Goal: Task Accomplishment & Management: Complete application form

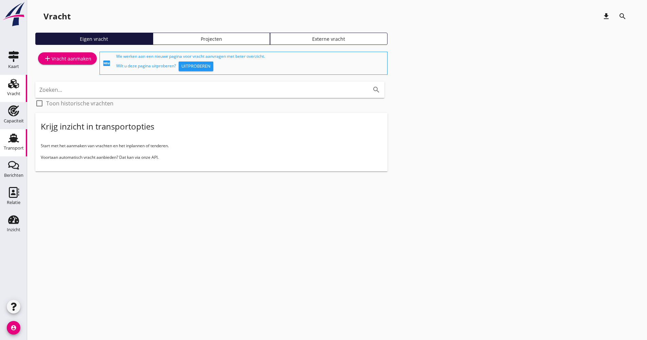
click at [22, 151] on div "Transport" at bounding box center [14, 148] width 20 height 10
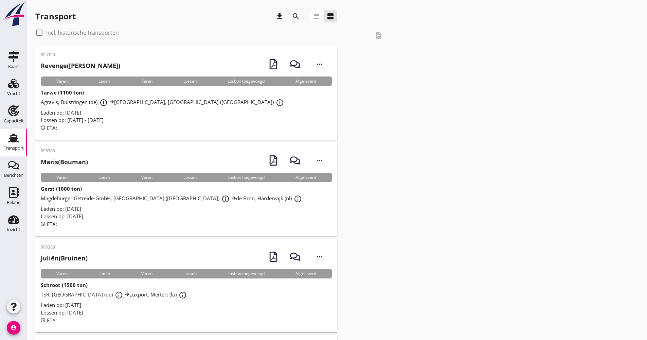
click at [298, 13] on icon "search" at bounding box center [296, 16] width 8 height 8
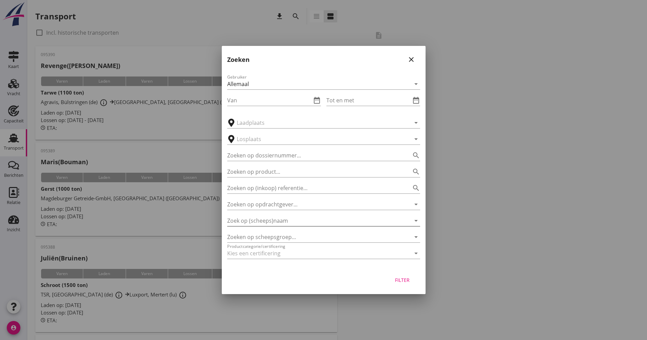
click at [276, 222] on input "Zoek op (scheeps)naam" at bounding box center [314, 220] width 174 height 11
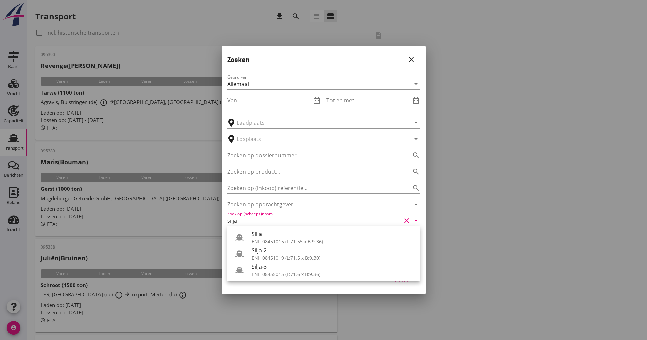
click at [264, 249] on div "Silja-2" at bounding box center [333, 250] width 163 height 8
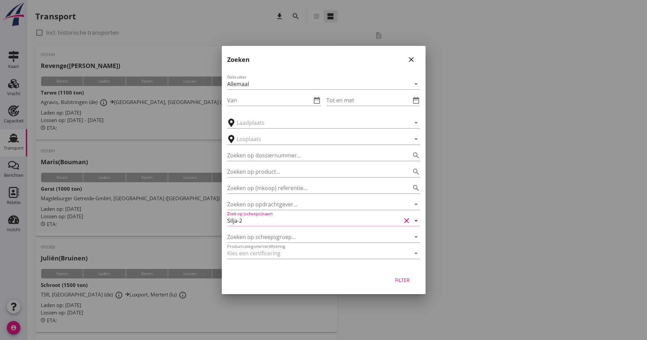
click at [401, 275] on button "Filter" at bounding box center [403, 280] width 30 height 12
type input "Silja-2"
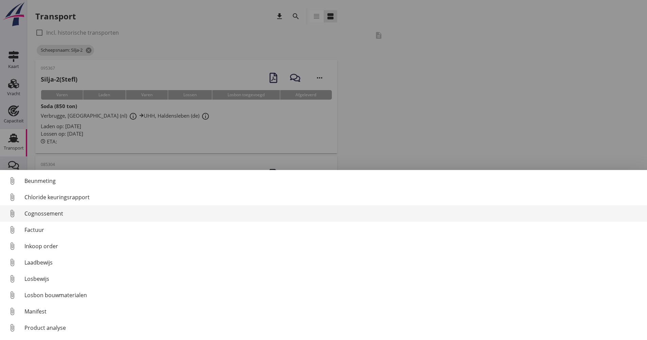
click at [54, 217] on div "Cognossement" at bounding box center [332, 213] width 617 height 8
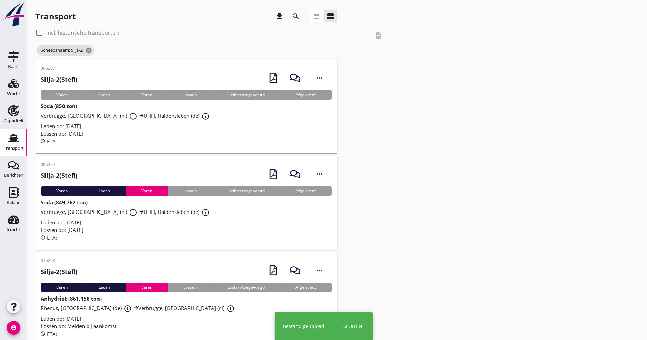
click at [150, 145] on div "095367 Silja-2 ([PERSON_NAME]) more_horiz Varen Laden Varen Lossen Losbon toege…" at bounding box center [186, 106] width 302 height 93
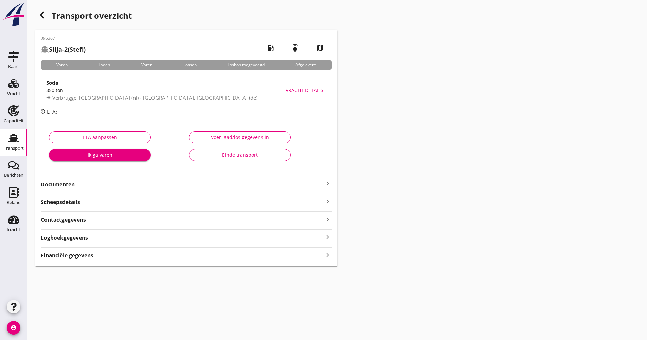
click at [146, 239] on div "Logboekgegevens keyboard_arrow_right" at bounding box center [186, 236] width 291 height 9
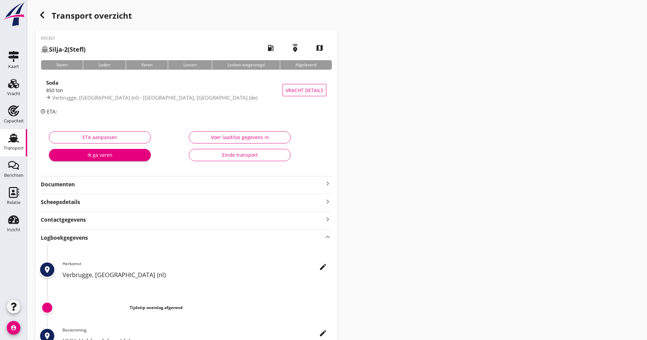
click at [322, 265] on icon "edit" at bounding box center [323, 267] width 8 height 8
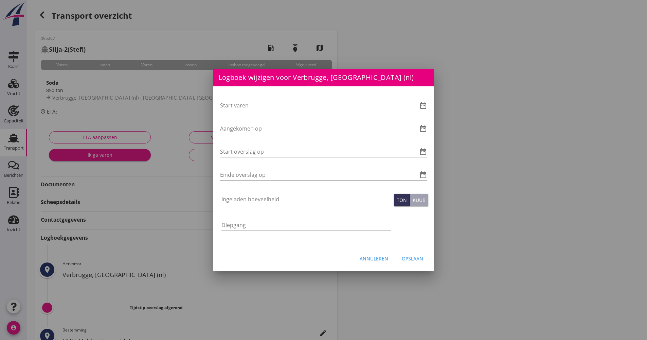
click at [428, 104] on div "Start varen date_range Aangekomen op date_range Start overslag op date_range Ei…" at bounding box center [323, 166] width 221 height 160
click at [426, 104] on icon "date_range" at bounding box center [423, 105] width 8 height 8
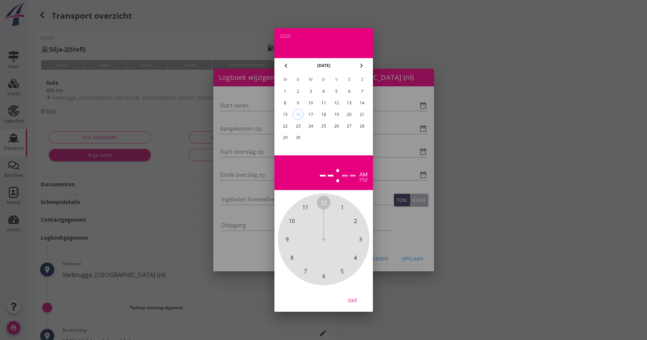
click at [290, 115] on div "15" at bounding box center [285, 114] width 11 height 11
drag, startPoint x: 329, startPoint y: 202, endPoint x: 327, endPoint y: 270, distance: 68.7
click at [327, 272] on div "12 1 2 3 4 5 6 7 8 9 10 11" at bounding box center [323, 239] width 73 height 73
click at [323, 199] on span "00" at bounding box center [324, 202] width 6 height 8
drag, startPoint x: 359, startPoint y: 300, endPoint x: 332, endPoint y: 264, distance: 45.4
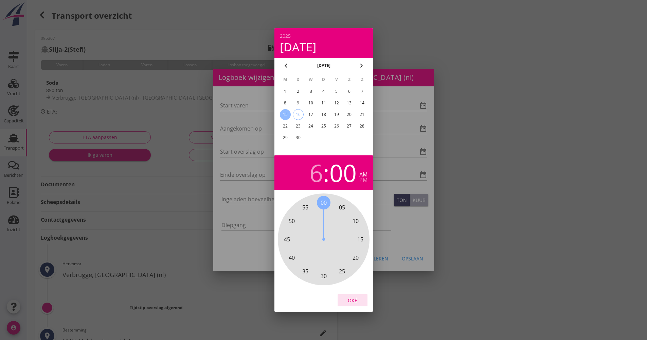
click at [359, 300] on div "Oké" at bounding box center [352, 300] width 19 height 7
type input "[DATE] 06:00"
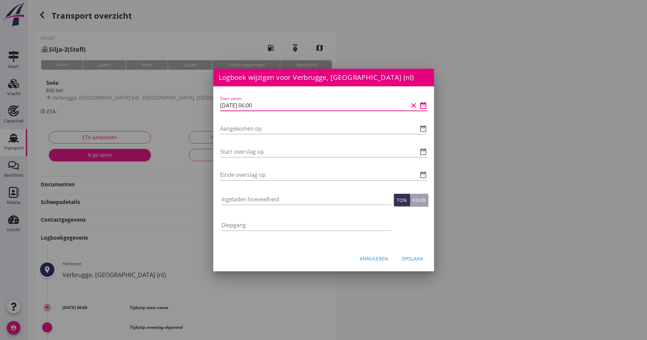
drag, startPoint x: 239, startPoint y: 106, endPoint x: 220, endPoint y: 104, distance: 18.8
click at [207, 106] on div "Logboek wijzigen voor UHH, Haldensleben (de) Start varen date_range Aangekomen …" at bounding box center [323, 227] width 647 height 454
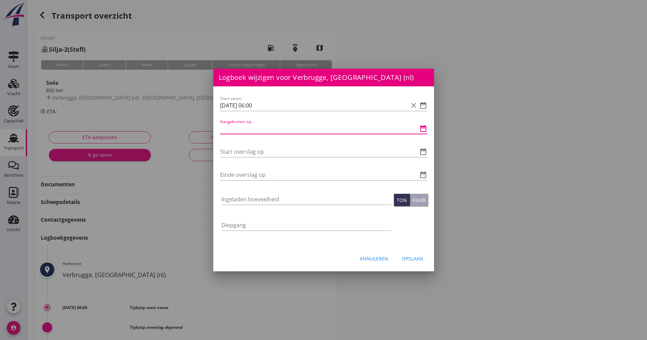
paste input "[DATE] 06:00"
type input "[DATE] 06:00"
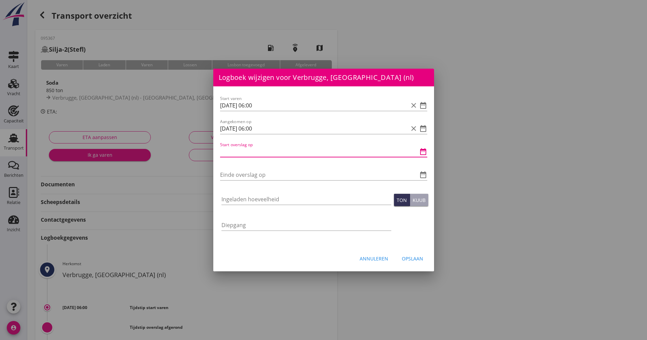
paste input "[DATE] 06:00"
type input "[DATE] 06:00"
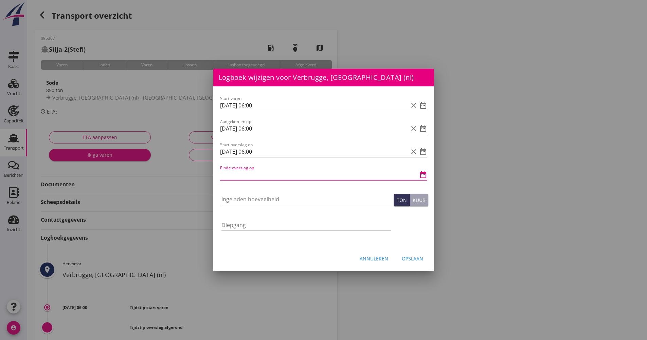
paste input "[DATE] 06:00"
type input "[DATE] 06:00"
click at [251, 205] on div "Ingeladen hoeveelheid" at bounding box center [307, 203] width 170 height 18
click at [248, 200] on input "Ingeladen hoeveelheid" at bounding box center [307, 199] width 170 height 11
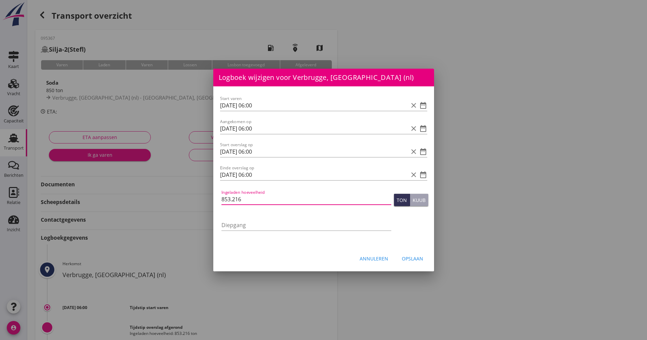
type input "853.216"
click at [415, 259] on div "Opslaan" at bounding box center [412, 258] width 21 height 7
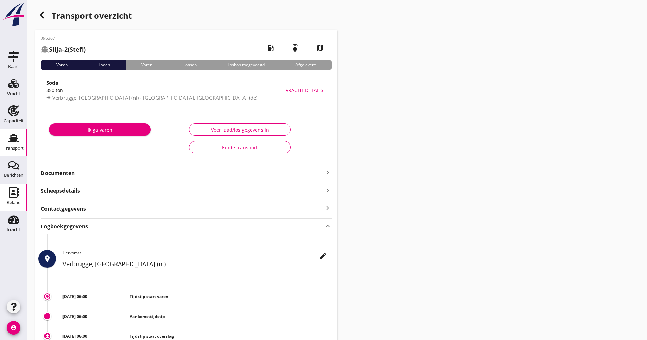
click at [4, 192] on link "Relatie Relatie" at bounding box center [13, 196] width 27 height 27
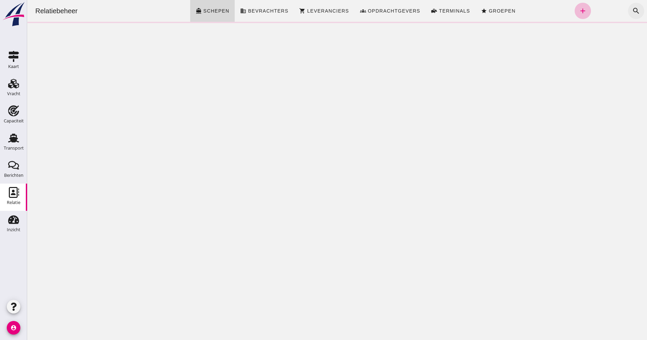
click at [632, 11] on icon "search" at bounding box center [636, 11] width 8 height 8
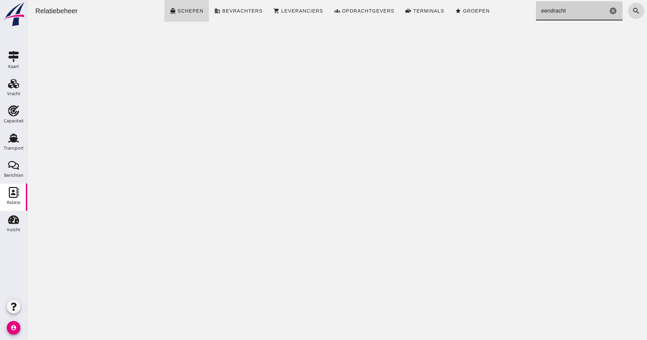
type input "eendracht"
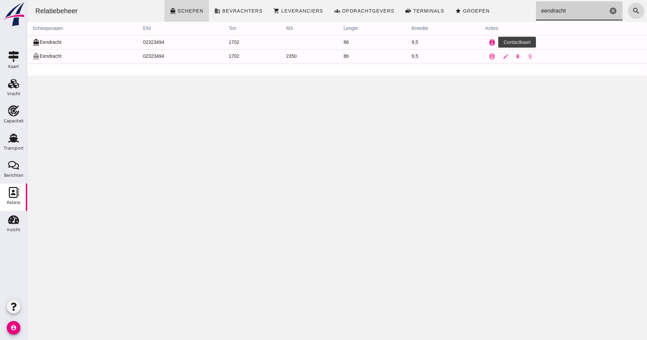
click at [492, 40] on button "contacts" at bounding box center [493, 43] width 14 height 14
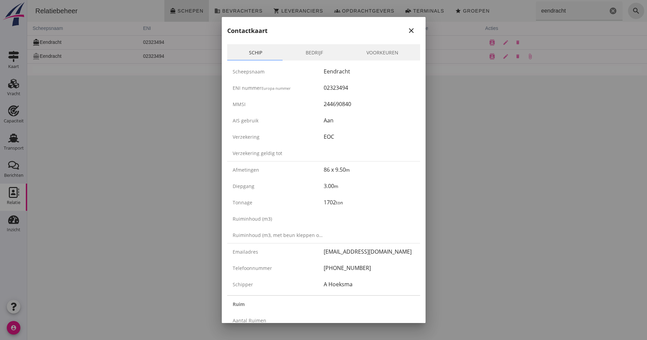
drag, startPoint x: 324, startPoint y: 70, endPoint x: 334, endPoint y: 139, distance: 70.0
click at [334, 139] on div "Scheepsnaam Eendracht ENI nummer Europa nummer 02323494 MMSI 244690840 AIS gebr…" at bounding box center [323, 177] width 193 height 234
click at [334, 139] on div "EOC" at bounding box center [369, 137] width 91 height 8
drag, startPoint x: 327, startPoint y: 174, endPoint x: 355, endPoint y: 208, distance: 44.2
click at [355, 208] on div "Scheepsnaam Eendracht ENI nummer Europa nummer 02323494 MMSI 244690840 AIS gebr…" at bounding box center [323, 177] width 193 height 234
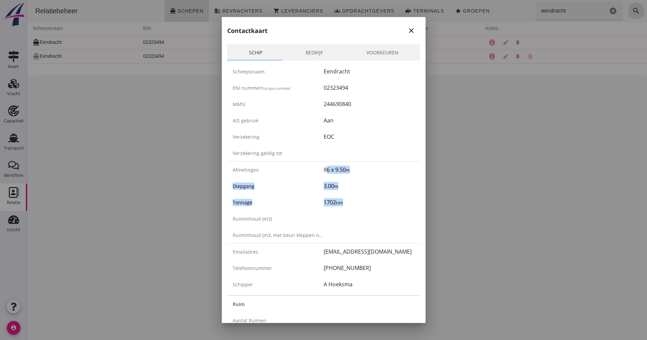
click at [355, 208] on div "Tonnage 1702 ton" at bounding box center [323, 202] width 193 height 16
drag, startPoint x: 345, startPoint y: 266, endPoint x: 357, endPoint y: 289, distance: 26.4
click at [357, 289] on div "Scheepsnaam Eendracht ENI nummer Europa nummer 02323494 MMSI 244690840 AIS gebr…" at bounding box center [323, 177] width 193 height 234
click at [357, 289] on div "Schipper A Hoeksma" at bounding box center [323, 284] width 193 height 16
click at [459, 260] on div at bounding box center [323, 170] width 647 height 340
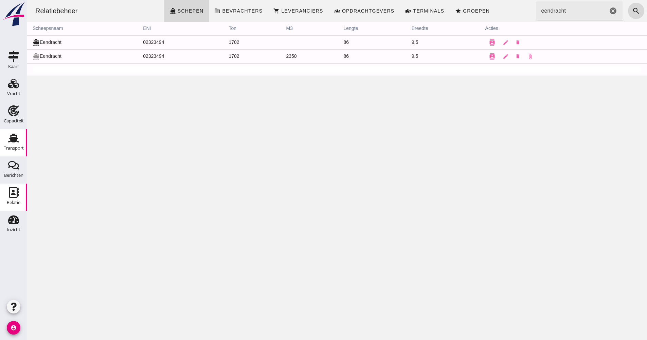
click at [17, 141] on use at bounding box center [13, 138] width 11 height 9
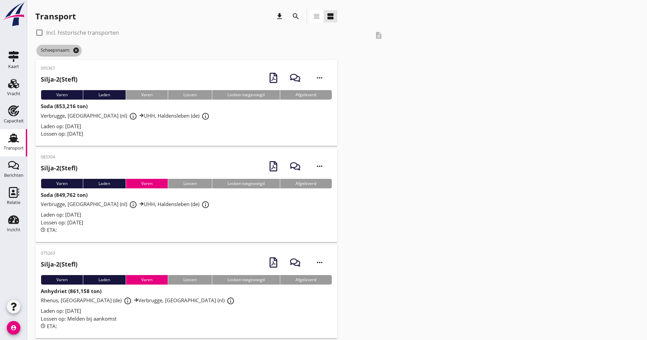
click at [78, 52] on icon "cancel" at bounding box center [76, 50] width 7 height 7
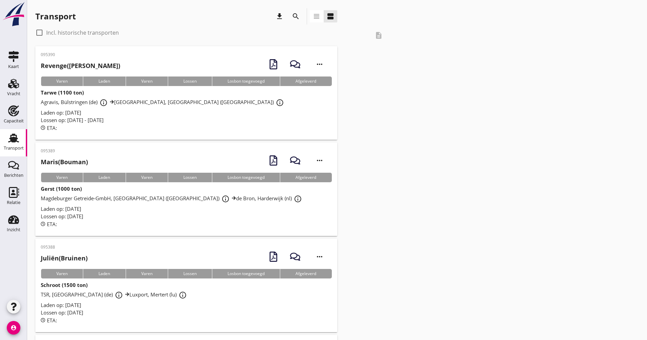
click at [16, 94] on div "Vracht" at bounding box center [13, 93] width 13 height 4
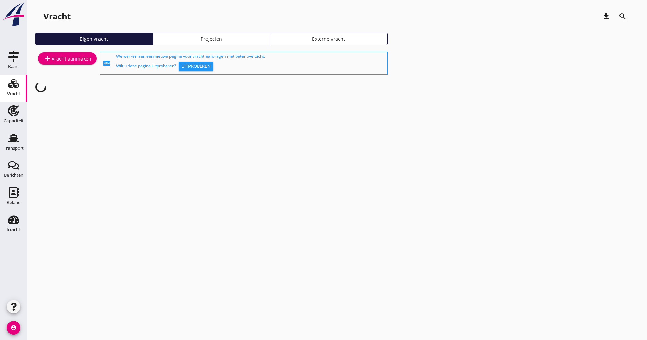
click at [66, 62] on div "add Vracht aanmaken" at bounding box center [67, 58] width 48 height 8
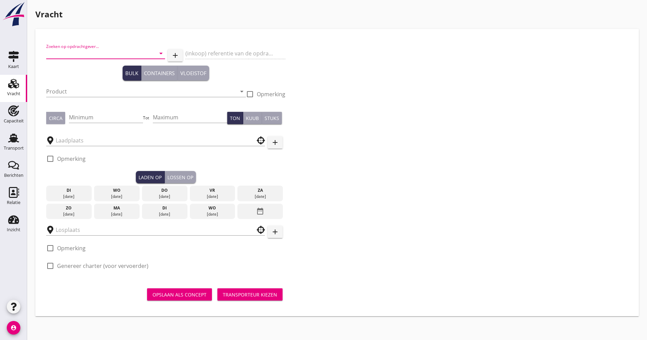
click at [69, 56] on input "Zoeken op opdrachtgever..." at bounding box center [96, 53] width 100 height 11
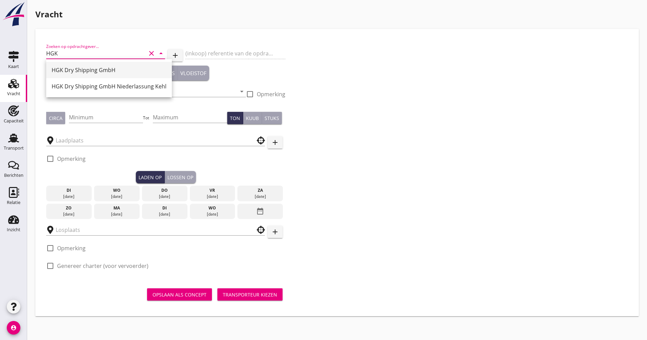
click at [74, 71] on div "HGK Dry Shipping GmbH" at bounding box center [109, 70] width 115 height 8
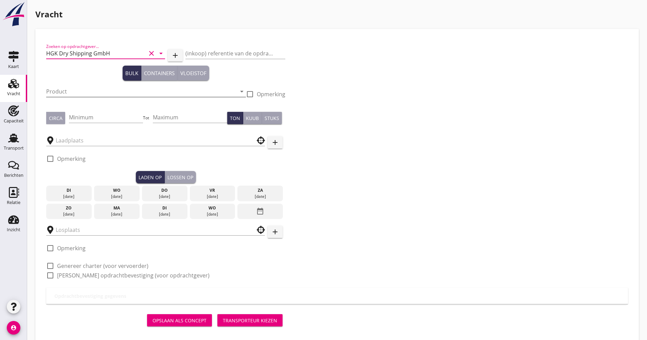
type input "HGK Dry Shipping GmbH"
click at [76, 92] on input "Product" at bounding box center [141, 91] width 190 height 11
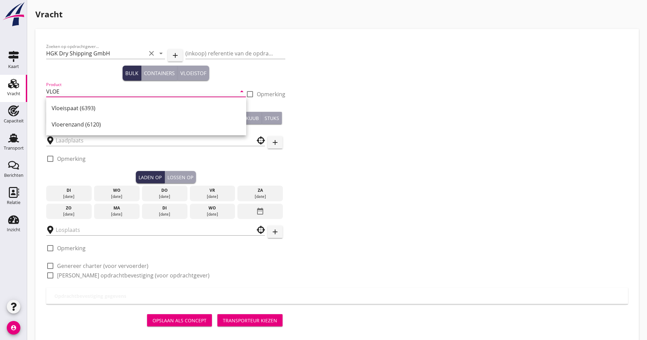
click at [64, 107] on div "Vloeispaat (6393)" at bounding box center [146, 108] width 189 height 8
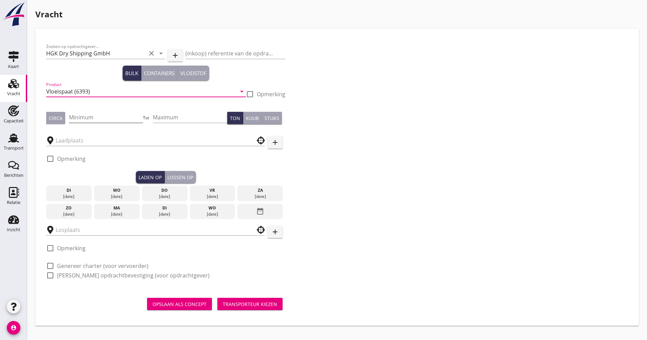
type input "Vloeispaat (6393)"
click at [72, 120] on input "Minimum" at bounding box center [106, 117] width 74 height 11
type input "1350"
click at [84, 138] on input "text" at bounding box center [151, 140] width 190 height 11
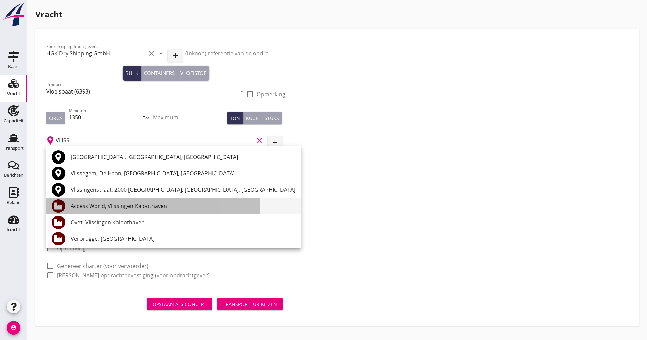
click at [96, 205] on div "Access World, Vlissingen Kaloothaven" at bounding box center [183, 206] width 225 height 8
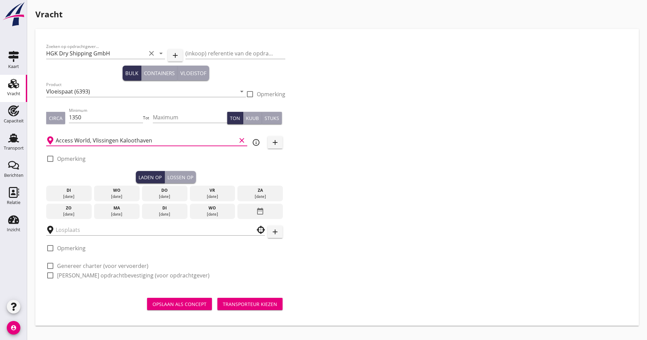
type input "Access World, Vlissingen Kaloothaven"
click at [250, 139] on div "Access World, Vlissingen Kaloothaven clear info_outline add" at bounding box center [165, 139] width 239 height 21
click at [255, 143] on icon "info_outline" at bounding box center [256, 142] width 8 height 8
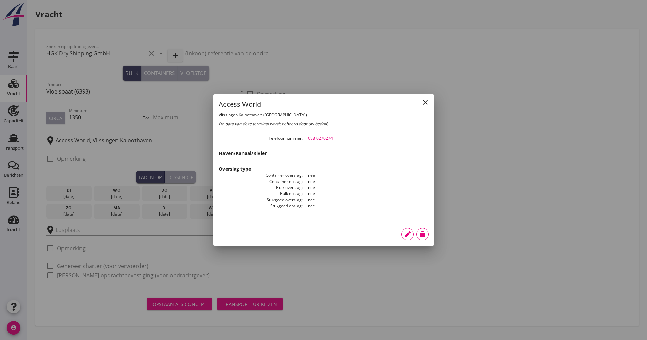
click at [426, 101] on icon "close" at bounding box center [425, 102] width 8 height 8
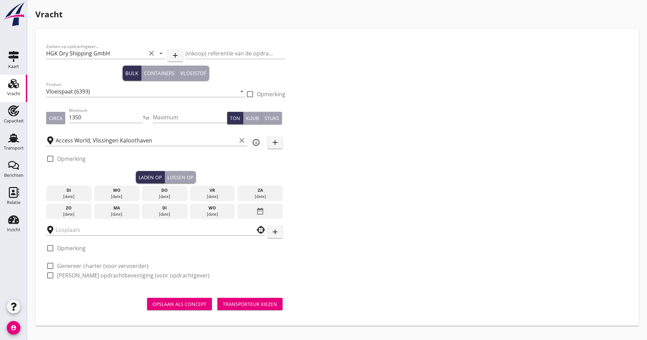
click at [525, 152] on div "Zoeken op opdrachtgever... HGK Dry Shipping GmbH clear arrow_drop_down add (ink…" at bounding box center [336, 164] width 587 height 248
click at [165, 140] on input "Access World, Vlissingen Kaloothaven" at bounding box center [146, 140] width 181 height 11
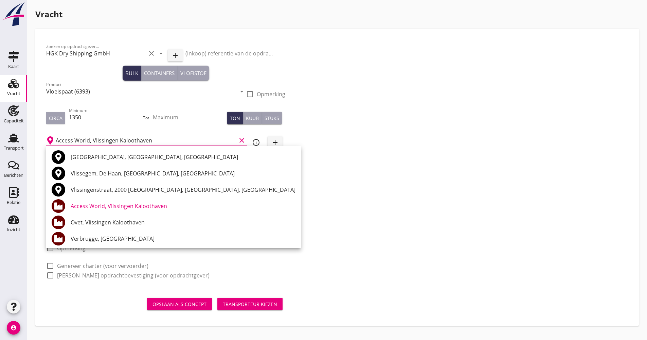
click at [338, 201] on div "Zoeken op opdrachtgever... HGK Dry Shipping GmbH clear arrow_drop_down add (ink…" at bounding box center [336, 164] width 587 height 248
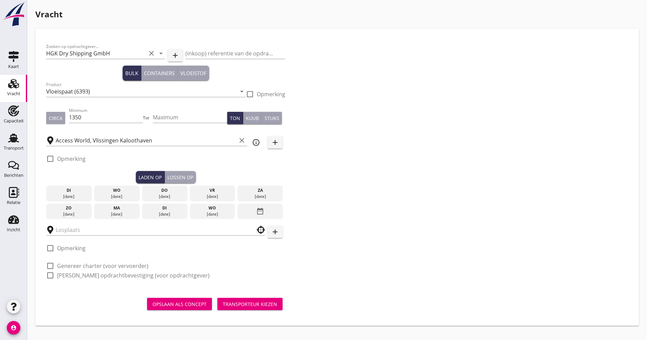
click at [257, 141] on icon "info_outline" at bounding box center [256, 142] width 8 height 8
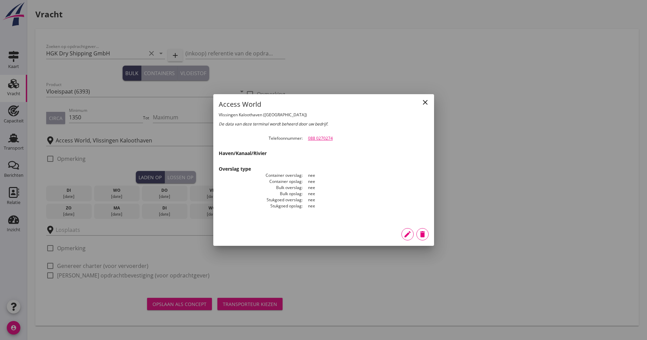
drag, startPoint x: 134, startPoint y: 154, endPoint x: 96, endPoint y: 159, distance: 37.6
click at [133, 155] on div at bounding box center [323, 170] width 647 height 340
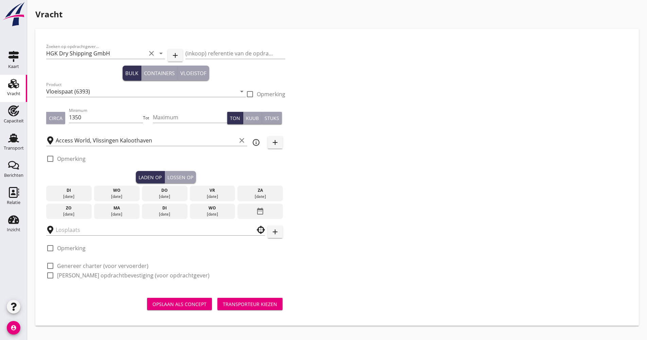
click at [76, 159] on label "Opmerking" at bounding box center [71, 158] width 29 height 7
checkbox input "true"
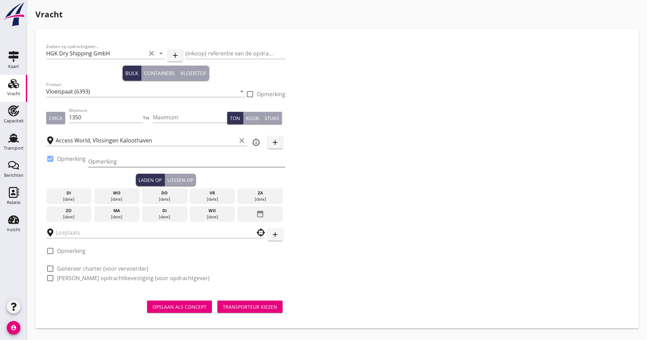
click at [115, 161] on input "Opmerking" at bounding box center [186, 161] width 197 height 11
type input "m"
paste input "Stinnes Passat"
type input "MV Stinnes Passat"
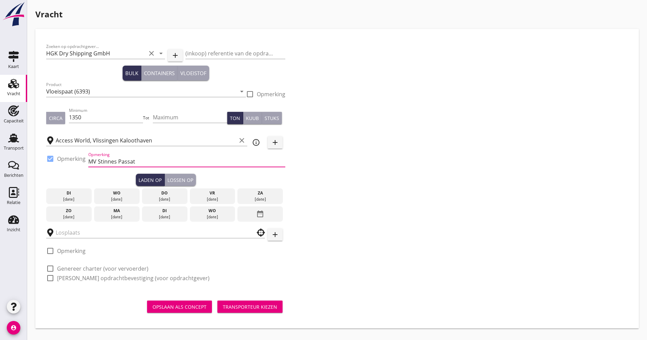
click at [184, 196] on div "[DATE]" at bounding box center [165, 199] width 42 height 6
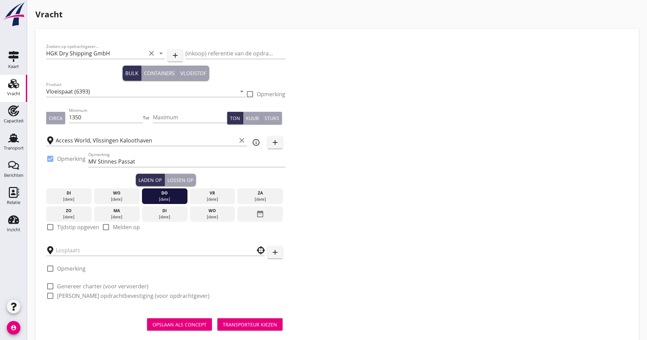
click at [69, 228] on label "Tijdstip opgeven" at bounding box center [78, 227] width 42 height 7
checkbox input "true"
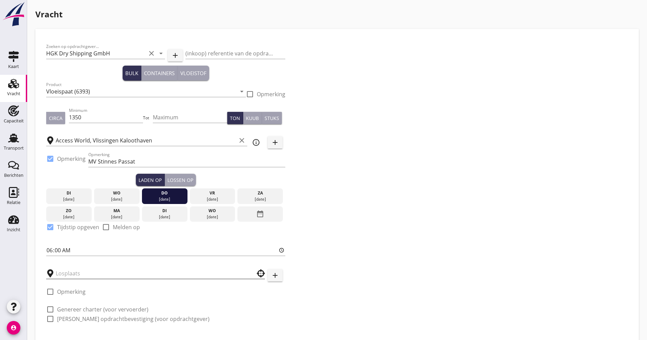
click at [73, 270] on input "text" at bounding box center [151, 273] width 190 height 11
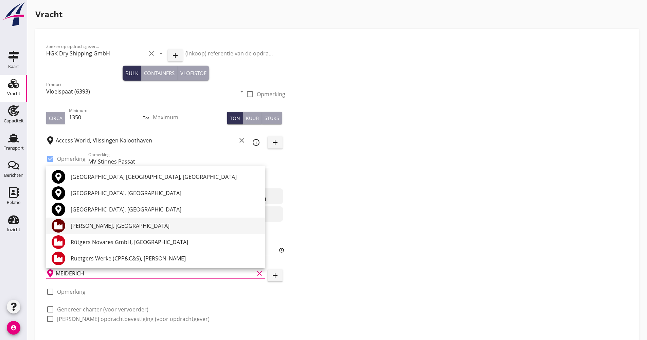
click at [133, 220] on div "[PERSON_NAME], [GEOGRAPHIC_DATA]" at bounding box center [165, 225] width 189 height 16
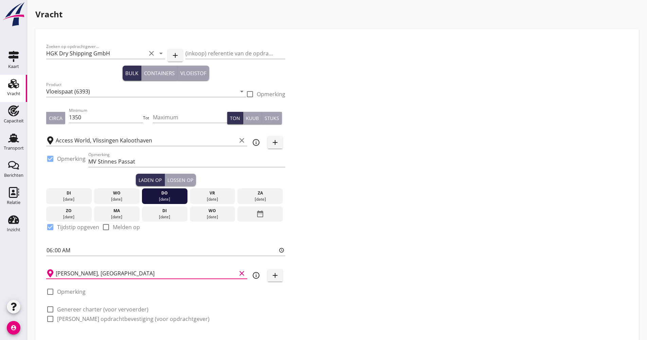
type input "[PERSON_NAME], [GEOGRAPHIC_DATA]"
click at [408, 237] on div "Zoeken op opdrachtgever... HGK Dry Shipping GmbH clear arrow_drop_down add (ink…" at bounding box center [336, 185] width 587 height 291
click at [255, 276] on icon "info_outline" at bounding box center [256, 275] width 8 height 8
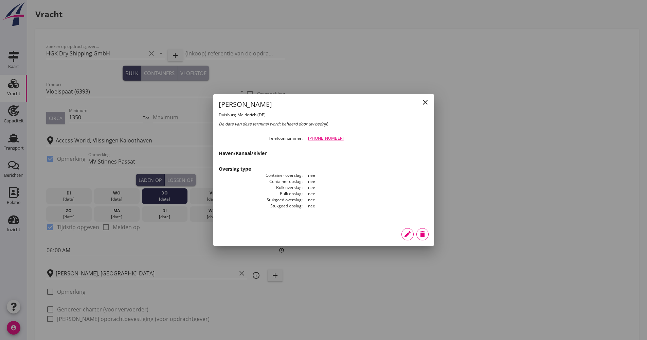
click at [404, 238] on icon "edit" at bounding box center [408, 234] width 8 height 8
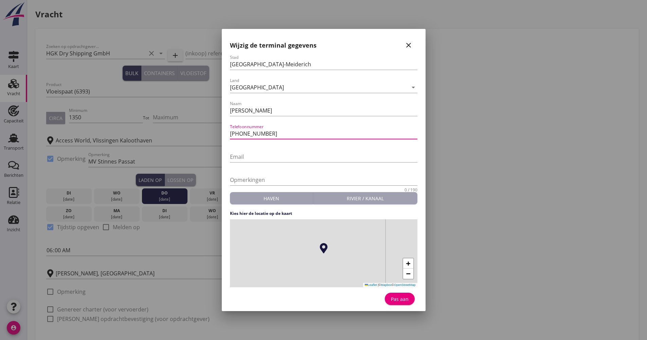
click at [235, 131] on input "[PHONE_NUMBER]" at bounding box center [324, 133] width 188 height 11
click at [231, 131] on input "[PHONE_NUMBER]" at bounding box center [324, 133] width 188 height 11
type input "0049 203450660"
click at [399, 297] on div "Pas aan" at bounding box center [399, 298] width 19 height 7
type input "[PERSON_NAME]"
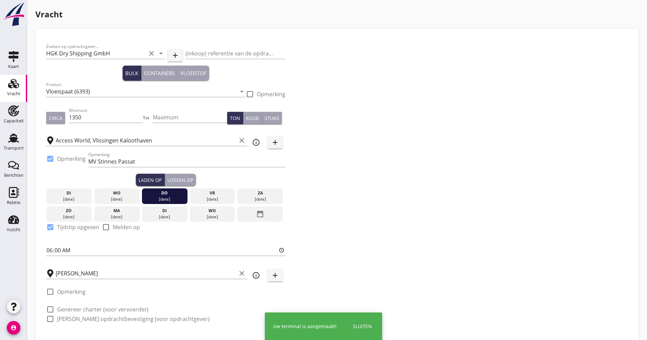
click at [54, 310] on div at bounding box center [51, 309] width 12 height 12
checkbox input "true"
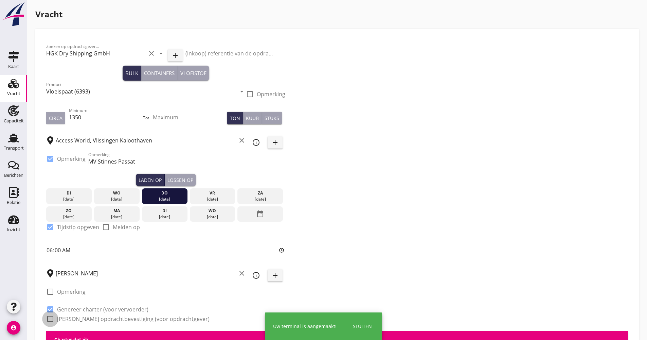
click at [56, 317] on div at bounding box center [51, 319] width 12 height 12
checkbox input "true"
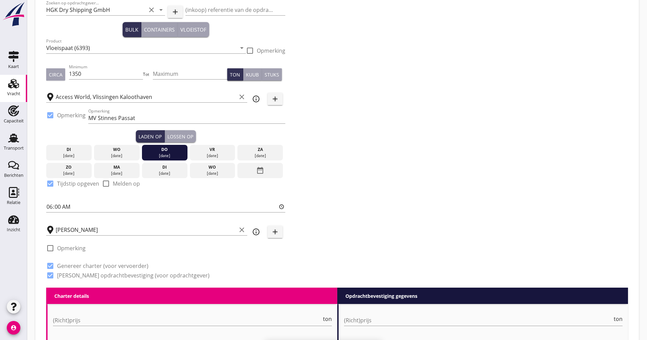
scroll to position [102, 0]
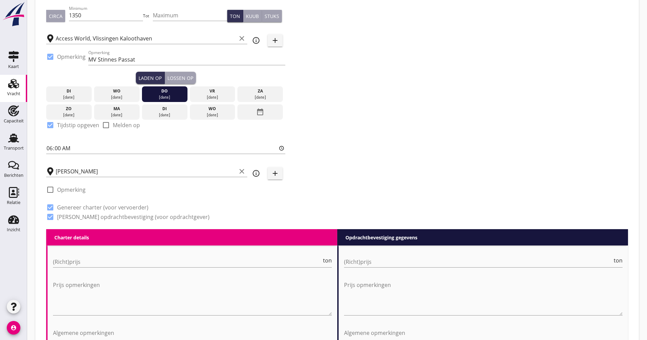
click at [184, 73] on button "Lossen op" at bounding box center [180, 78] width 31 height 12
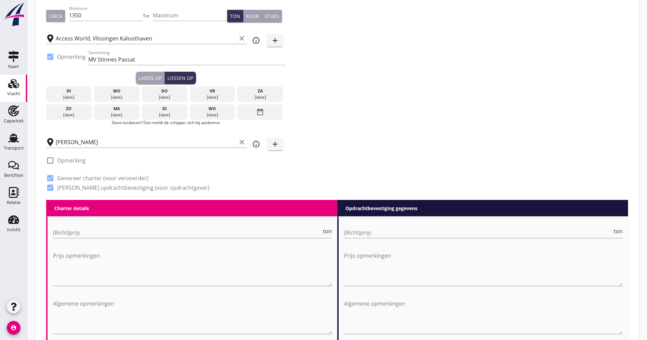
click at [130, 110] on div "ma" at bounding box center [117, 109] width 42 height 6
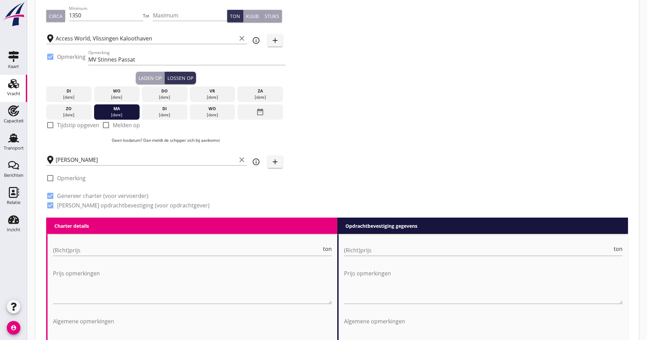
click at [76, 122] on label "Tijdstip opgeven" at bounding box center [78, 125] width 42 height 7
checkbox input "true"
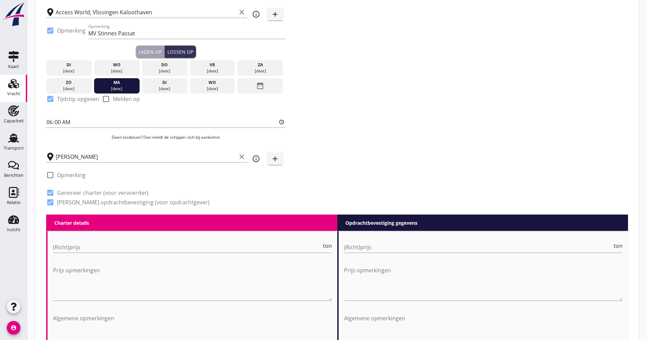
scroll to position [136, 0]
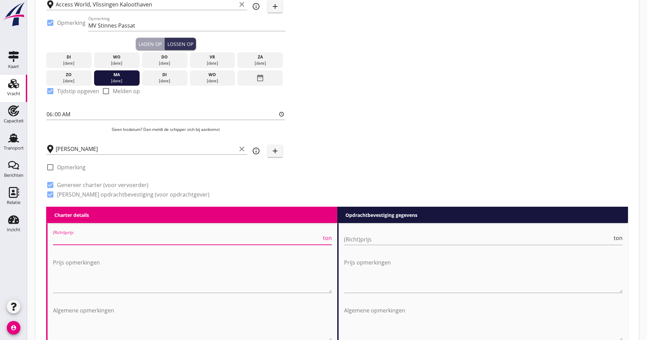
click at [85, 241] on input "(Richt)prijs" at bounding box center [187, 239] width 269 height 11
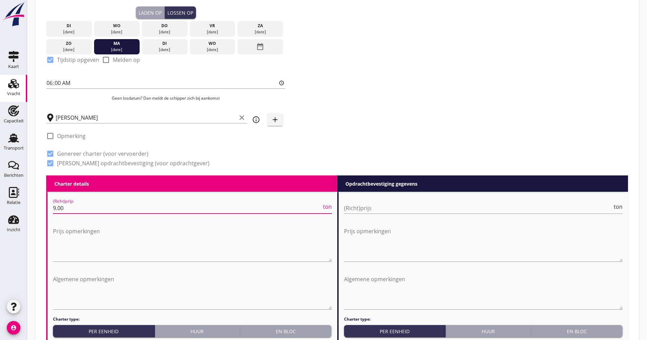
scroll to position [340, 0]
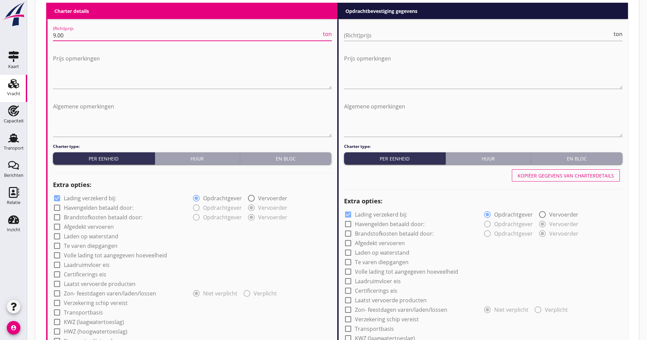
type input "9.00"
click at [102, 194] on div "check_box Lading verzekerd bij:" at bounding box center [84, 198] width 63 height 8
drag, startPoint x: 90, startPoint y: 195, endPoint x: 86, endPoint y: 209, distance: 14.5
click at [90, 196] on label "Lading verzekerd bij:" at bounding box center [90, 198] width 52 height 7
checkbox input "false"
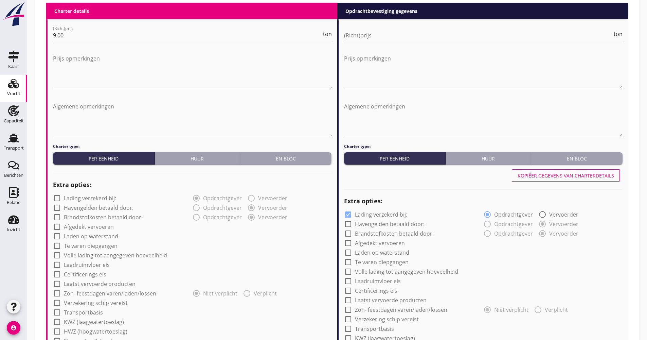
click at [85, 226] on label "Afgedekt vervoeren" at bounding box center [89, 226] width 50 height 7
checkbox input "true"
drag, startPoint x: 86, startPoint y: 255, endPoint x: 86, endPoint y: 263, distance: 7.8
click at [86, 256] on label "Volle lading tot aangegeven hoeveelheid" at bounding box center [115, 255] width 103 height 7
checkbox input "true"
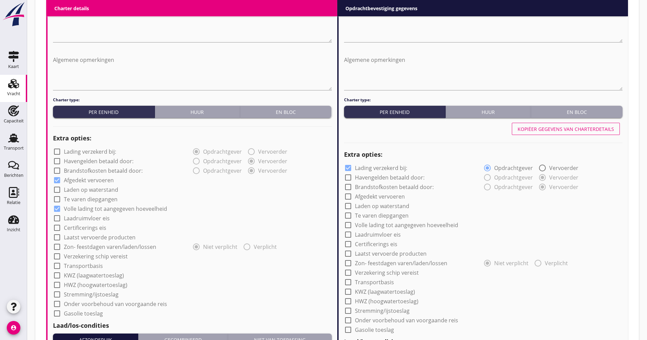
scroll to position [442, 0]
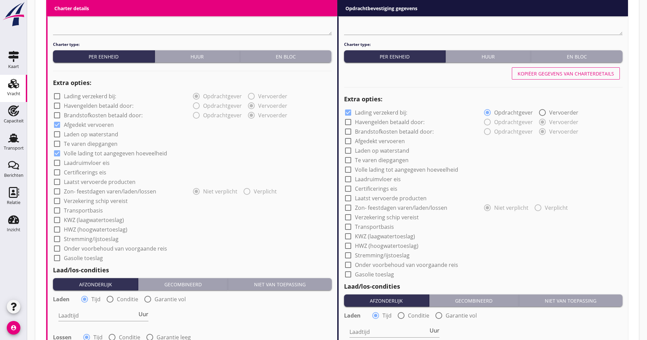
click at [96, 201] on label "Verzekering schip vereist" at bounding box center [96, 200] width 64 height 7
checkbox input "true"
click at [95, 207] on label "Transportbasis" at bounding box center [83, 210] width 39 height 7
checkbox input "true"
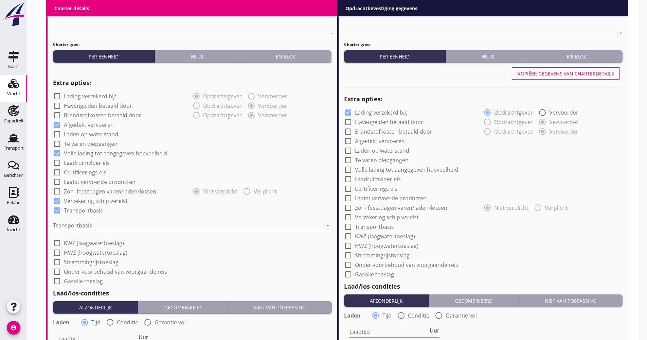
click at [91, 226] on div at bounding box center [187, 225] width 269 height 11
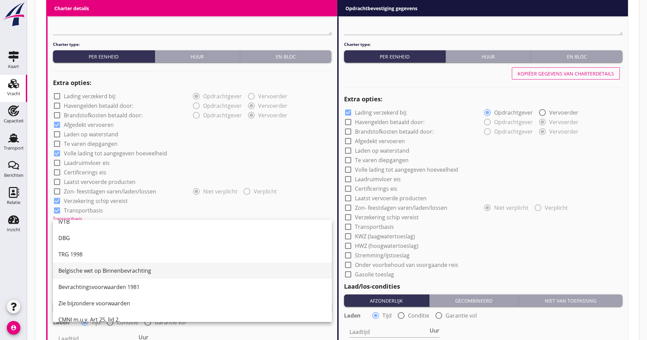
scroll to position [18, 0]
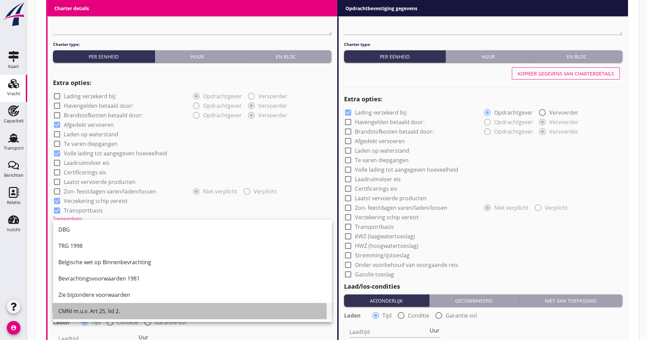
click at [83, 309] on div "CMNI m.u.v. Art 25, lid 2." at bounding box center [192, 311] width 268 height 8
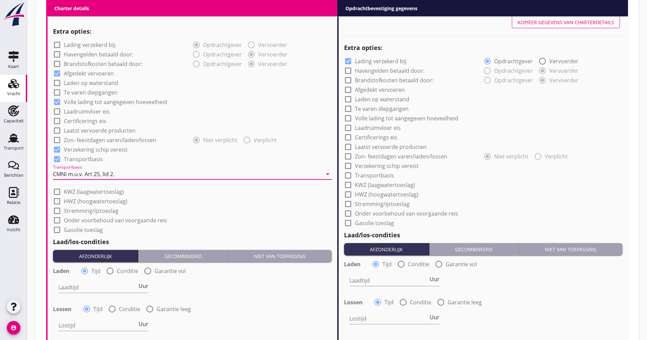
scroll to position [544, 0]
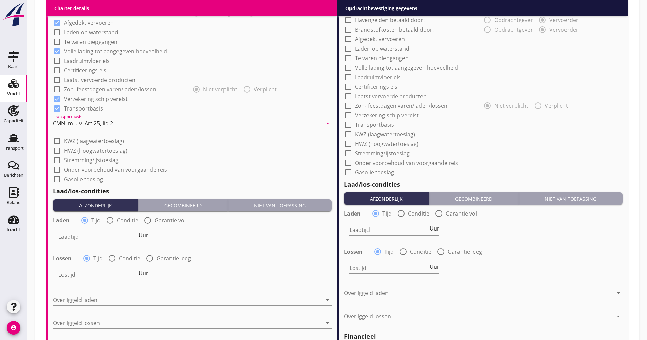
click at [106, 234] on input "Laadtijd" at bounding box center [97, 236] width 79 height 11
type input "36"
type input "48"
click at [97, 299] on div at bounding box center [187, 299] width 269 height 11
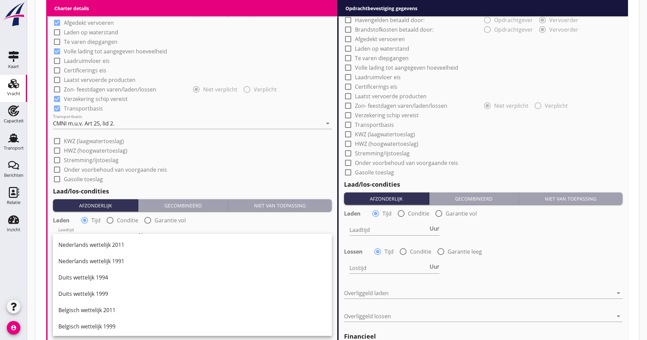
click at [95, 242] on div "Nederlands wettelijk 2011" at bounding box center [192, 245] width 268 height 8
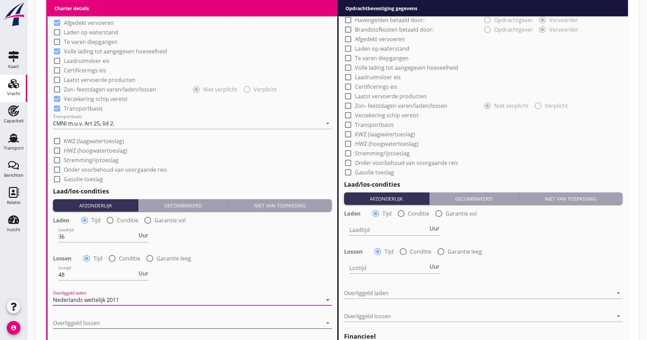
click at [87, 318] on div at bounding box center [187, 322] width 269 height 11
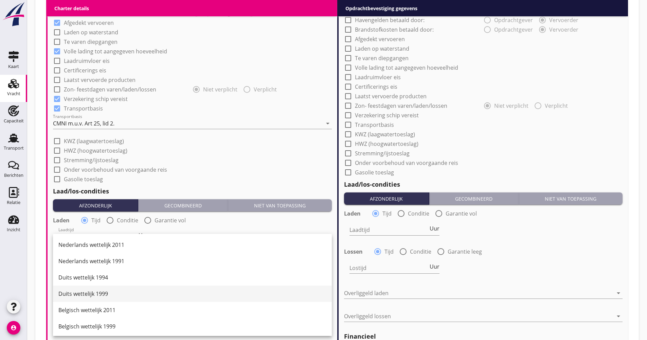
click at [99, 296] on div "Duits wettelijk 1999" at bounding box center [192, 294] width 268 height 8
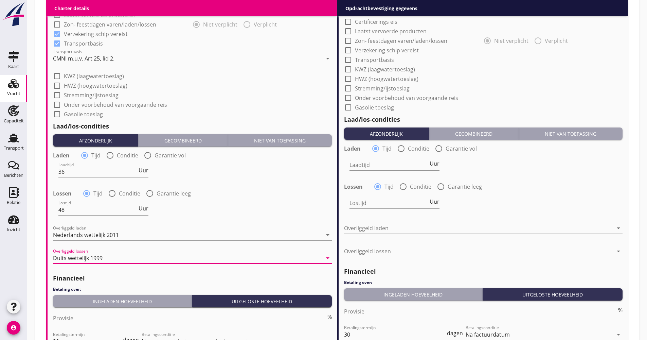
scroll to position [680, 0]
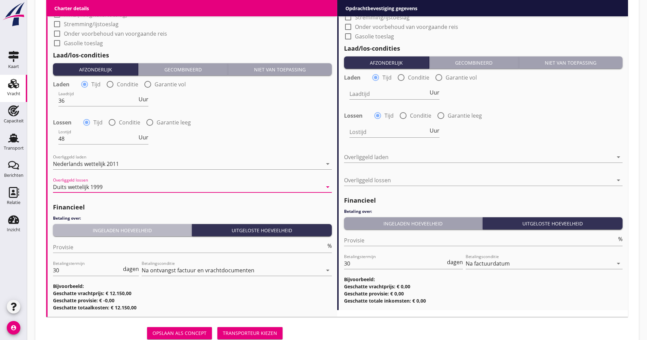
click at [112, 228] on div "Ingeladen hoeveelheid" at bounding box center [122, 230] width 133 height 7
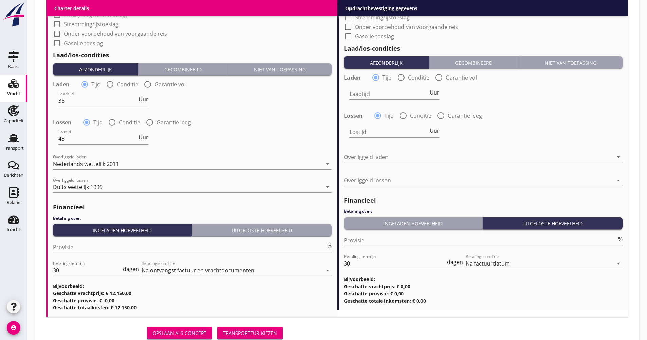
drag, startPoint x: 80, startPoint y: 276, endPoint x: 42, endPoint y: 277, distance: 37.4
drag, startPoint x: 74, startPoint y: 273, endPoint x: 46, endPoint y: 271, distance: 28.6
type input "21"
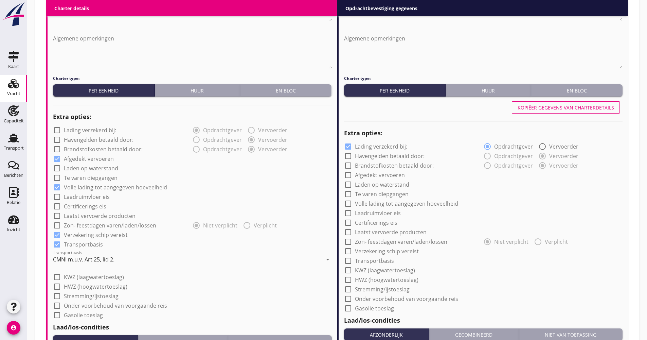
click at [574, 111] on div "Kopiëer gegevens van charterdetails" at bounding box center [566, 107] width 97 height 7
checkbox input "false"
checkbox input "true"
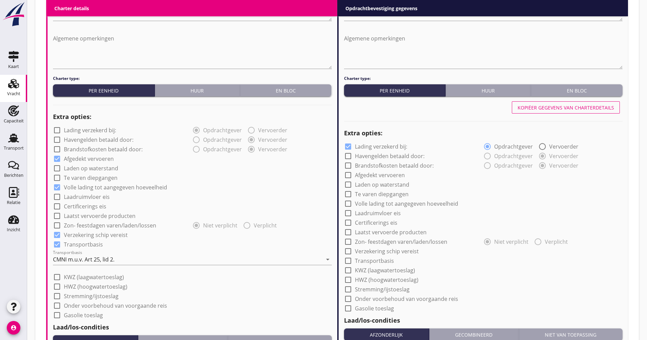
checkbox input "true"
type input "36"
type input "48"
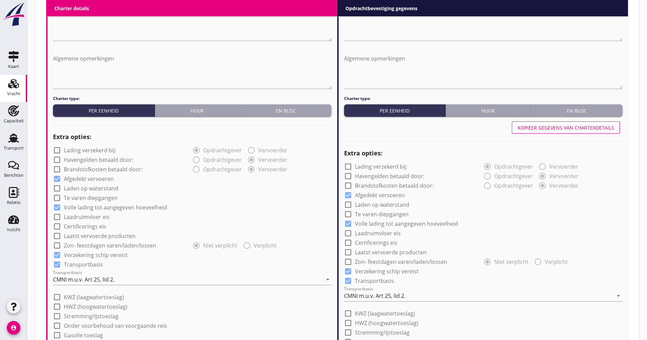
scroll to position [306, 0]
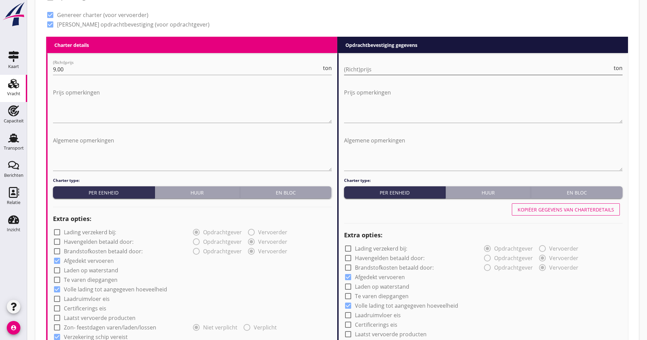
click at [384, 75] on div "(Richt)prijs ton" at bounding box center [483, 69] width 279 height 11
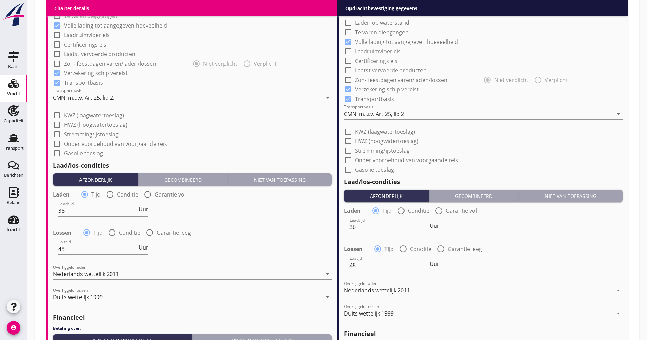
scroll to position [646, 0]
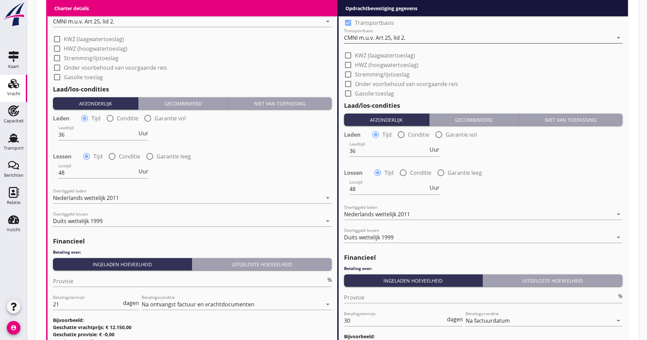
type input "9.70"
click at [384, 34] on div "CMNI m.u.v. Art 25, lid 2." at bounding box center [478, 37] width 269 height 11
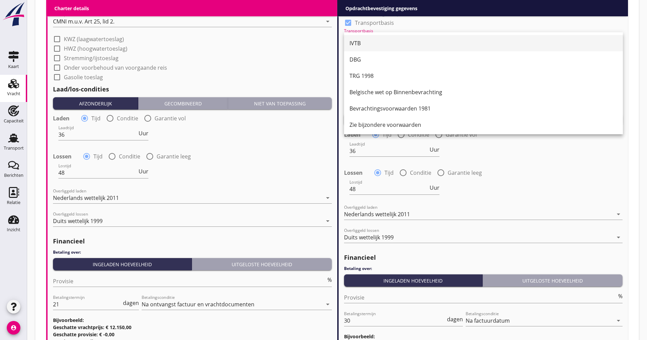
click at [379, 45] on div "IVTB" at bounding box center [484, 43] width 268 height 8
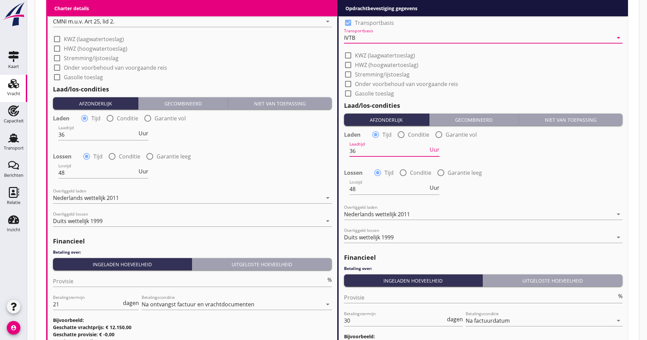
drag, startPoint x: 358, startPoint y: 151, endPoint x: 344, endPoint y: 152, distance: 14.3
click at [344, 152] on div "Laadtijd 36 Uur" at bounding box center [484, 151] width 280 height 24
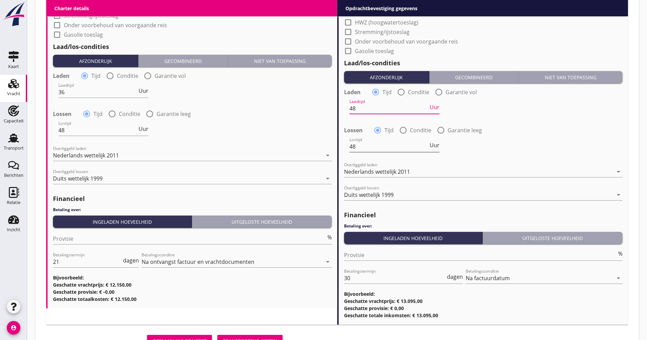
scroll to position [719, 0]
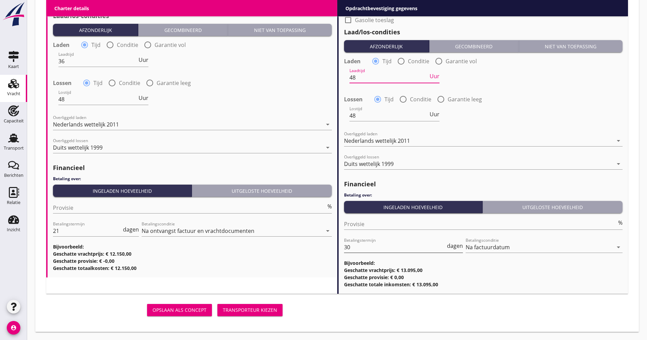
type input "48"
drag, startPoint x: 361, startPoint y: 250, endPoint x: 330, endPoint y: 252, distance: 31.0
type input "21"
click at [351, 302] on div "Opslaan als concept Transporteur kiezen" at bounding box center [336, 310] width 587 height 22
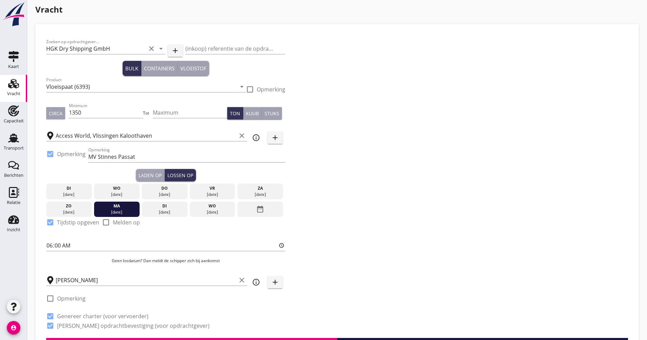
scroll to position [0, 0]
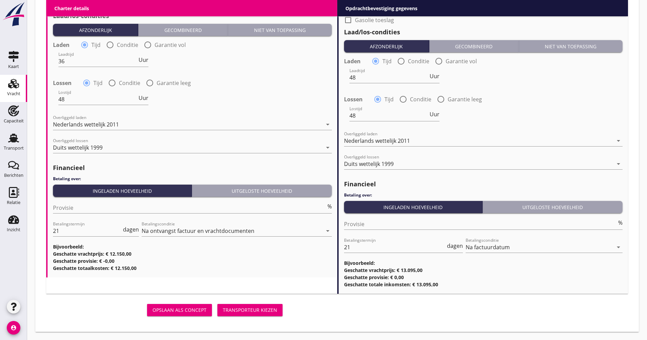
click at [251, 309] on div "Transporteur kiezen" at bounding box center [250, 309] width 54 height 7
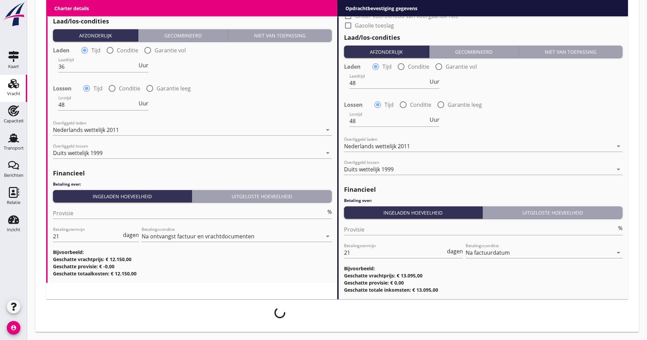
scroll to position [714, 0]
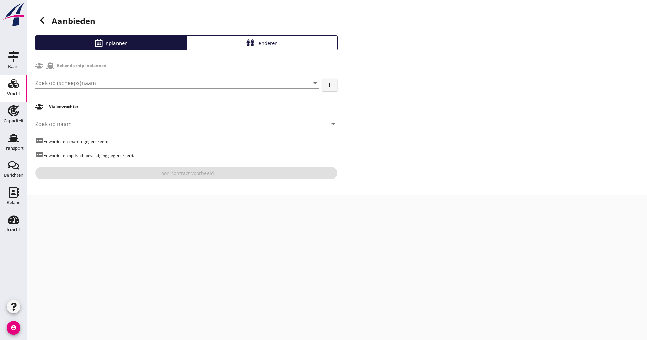
click at [102, 74] on div "Zoek op (scheeps)naam arrow_drop_down add" at bounding box center [186, 84] width 302 height 22
click at [103, 75] on div "Zoek op (scheeps)naam arrow_drop_down add" at bounding box center [186, 84] width 302 height 22
click at [104, 76] on div "Zoek op (scheeps)naam arrow_drop_down add" at bounding box center [186, 84] width 302 height 22
click at [103, 80] on input "Zoek op (scheeps)naam" at bounding box center [167, 82] width 265 height 11
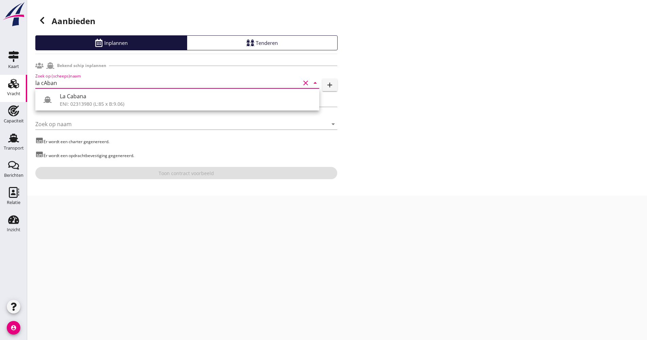
click at [89, 92] on div "La Cabana" at bounding box center [187, 96] width 254 height 8
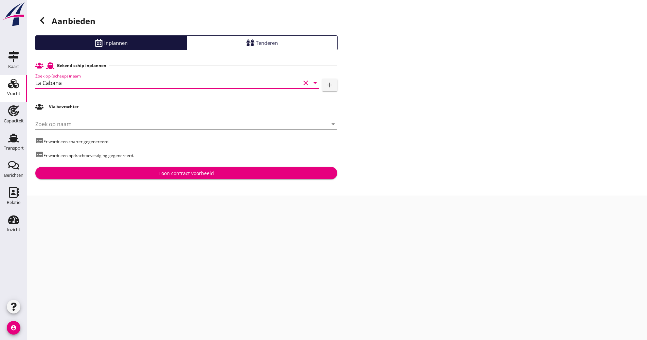
type input "La Cabana"
click at [89, 120] on input "Zoek op naam" at bounding box center [176, 124] width 283 height 11
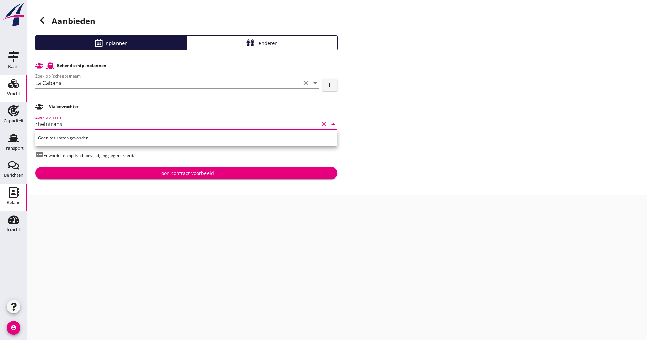
type input "rheintrans"
click at [2, 198] on link "Relatie Relatie" at bounding box center [13, 196] width 27 height 27
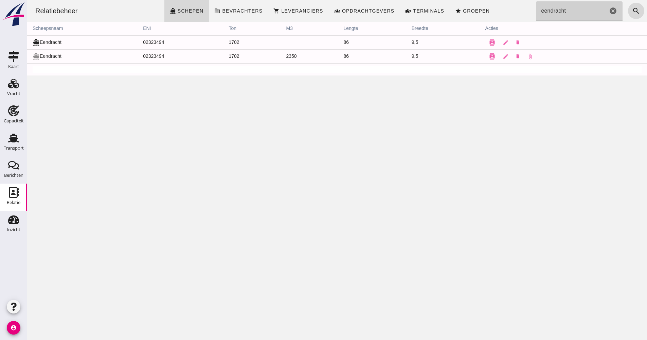
drag, startPoint x: 556, startPoint y: 7, endPoint x: 521, endPoint y: 13, distance: 34.7
click at [520, 11] on div "Relatiebeheer directions_boat Schepen business Bevrachters shopping_cart Levera…" at bounding box center [337, 11] width 615 height 22
type input "t"
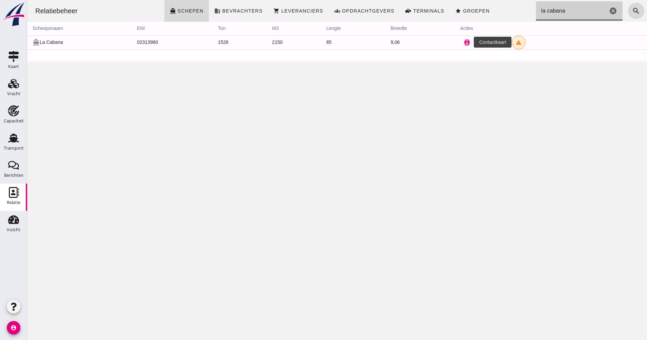
type input "la cabana"
click at [464, 45] on icon "contacts" at bounding box center [467, 42] width 6 height 6
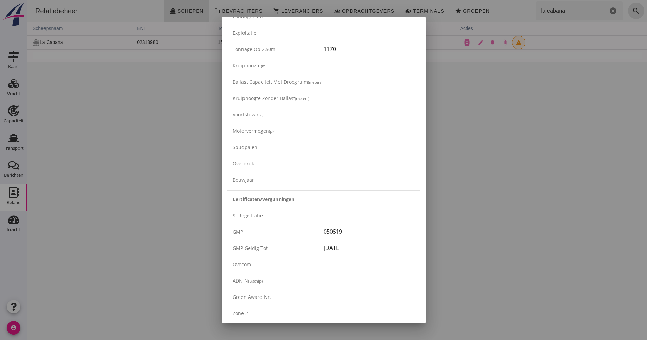
scroll to position [951, 0]
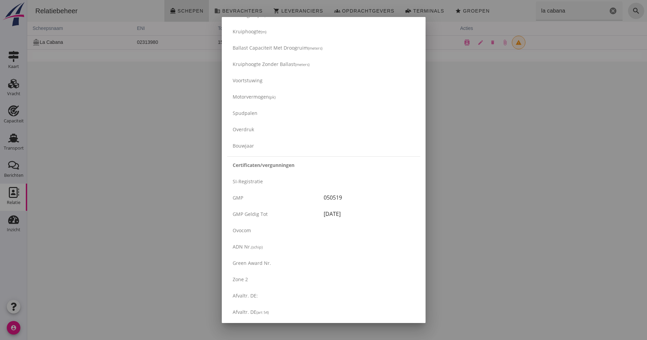
click at [164, 183] on div at bounding box center [323, 170] width 647 height 340
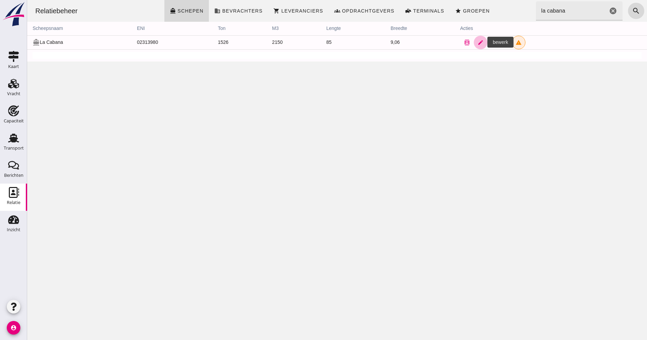
click at [478, 45] on icon "edit" at bounding box center [481, 42] width 6 height 6
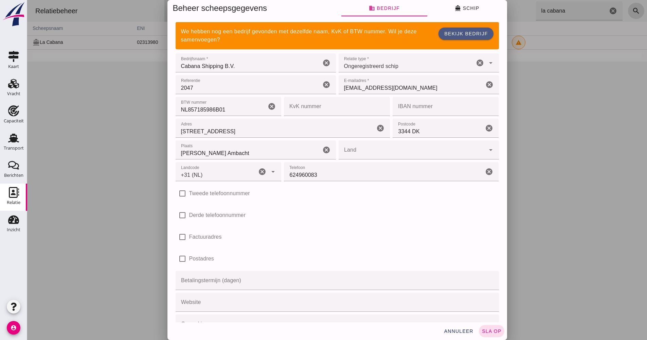
type input "+31 (NL)"
click at [461, 4] on button "directions_boat Schip" at bounding box center [467, 8] width 80 height 16
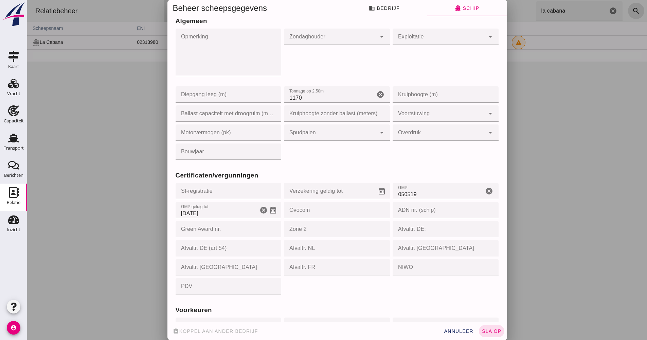
scroll to position [544, 0]
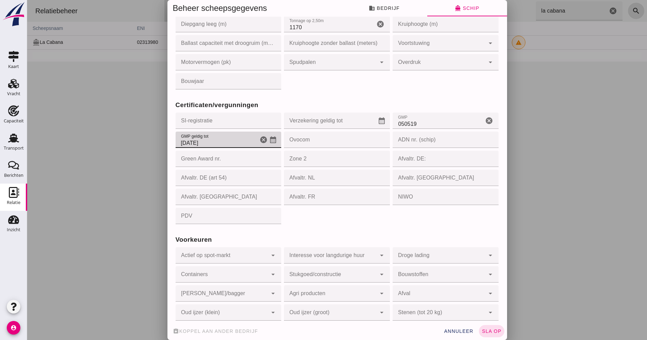
click at [229, 143] on input "[DATE]" at bounding box center [217, 139] width 83 height 16
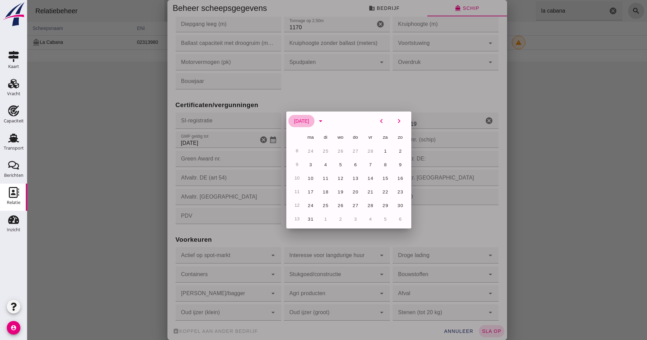
click at [309, 121] on span "[DATE]" at bounding box center [301, 120] width 15 height 5
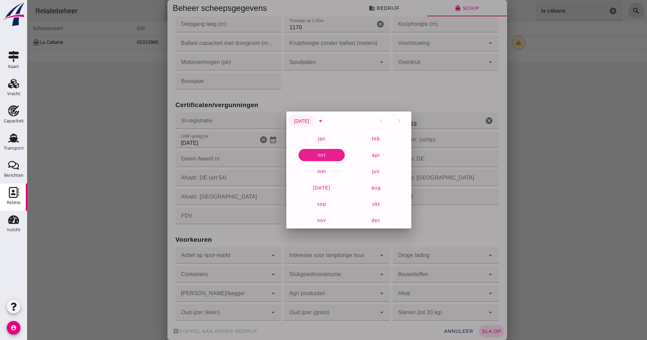
click at [309, 121] on span "[DATE]" at bounding box center [301, 120] width 15 height 5
click at [312, 116] on button "[DATE]" at bounding box center [301, 121] width 26 height 12
click at [325, 121] on icon "arrow_drop_down" at bounding box center [321, 121] width 8 height 8
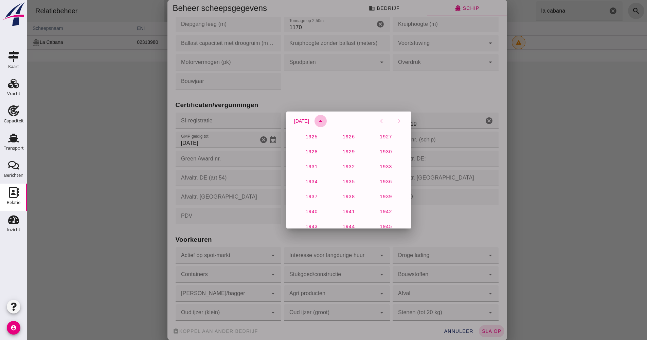
scroll to position [451, 0]
click at [322, 195] on div "1925 1926 1927 1928 1929 1930 1931 1932 1933 1934 1935 1936 1937 1938 1939 1940…" at bounding box center [348, 60] width 125 height 760
click at [314, 194] on span "2027" at bounding box center [311, 194] width 13 height 5
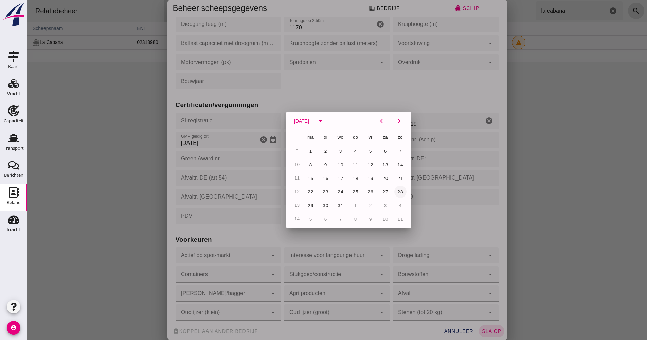
click at [397, 191] on span "28" at bounding box center [400, 191] width 6 height 5
type input "[DATE]"
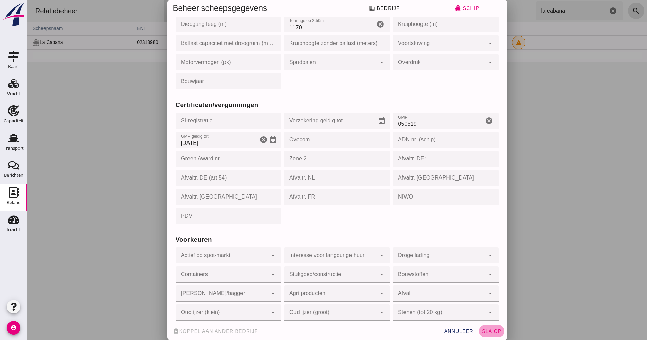
click at [492, 332] on span "sla op" at bounding box center [492, 330] width 20 height 5
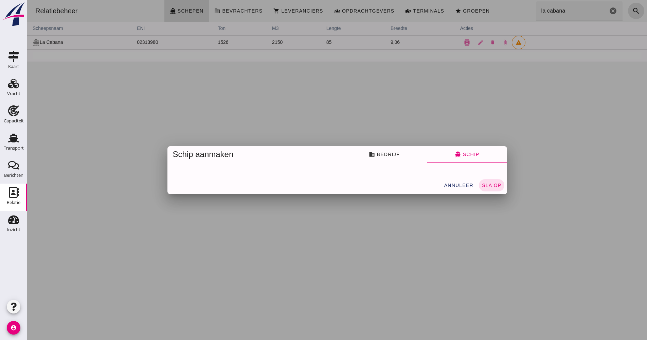
scroll to position [0, 0]
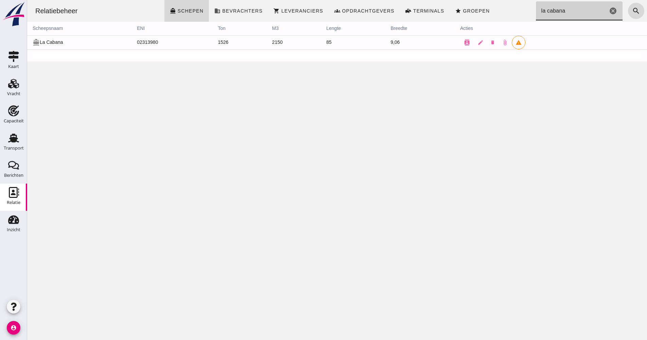
drag, startPoint x: 563, startPoint y: 11, endPoint x: 526, endPoint y: 17, distance: 38.1
click at [526, 15] on div "Relatiebeheer directions_boat Schepen business Bevrachters shopping_cart Levera…" at bounding box center [337, 11] width 615 height 22
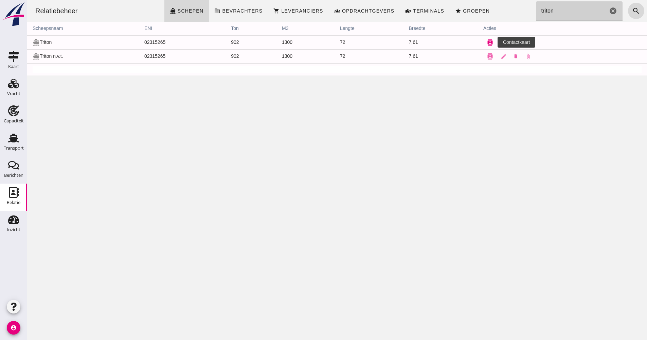
type input "triton"
click at [488, 41] on icon "contacts" at bounding box center [490, 42] width 6 height 6
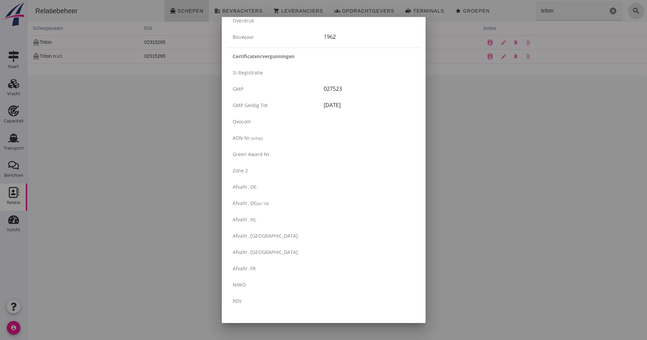
scroll to position [1075, 0]
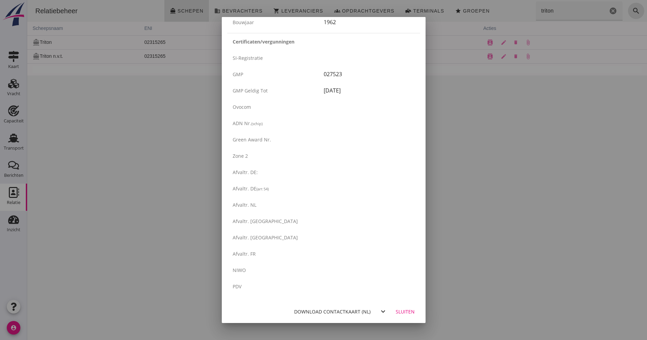
click at [330, 311] on div "Download contactkaart (nl)" at bounding box center [332, 311] width 76 height 7
click at [150, 234] on div at bounding box center [323, 170] width 647 height 340
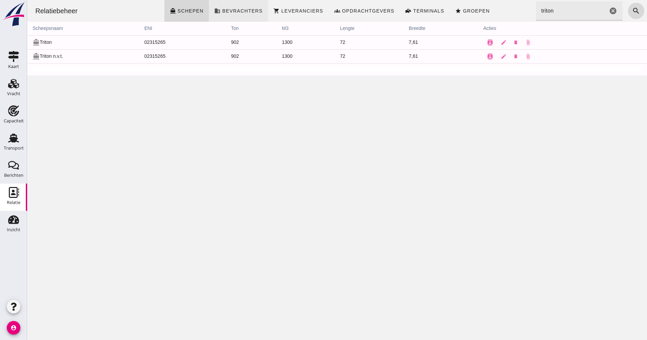
click at [244, 9] on span "Bevrachters" at bounding box center [242, 10] width 41 height 5
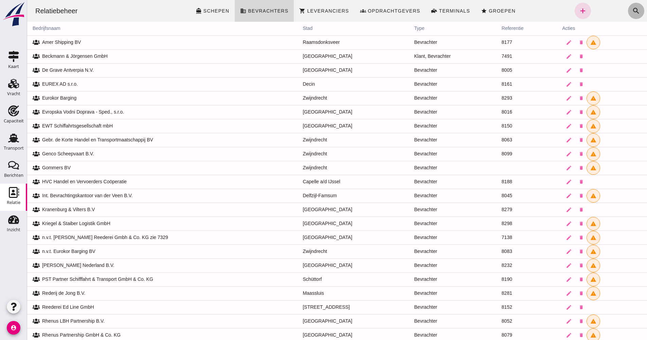
click at [633, 12] on icon "search" at bounding box center [636, 11] width 8 height 8
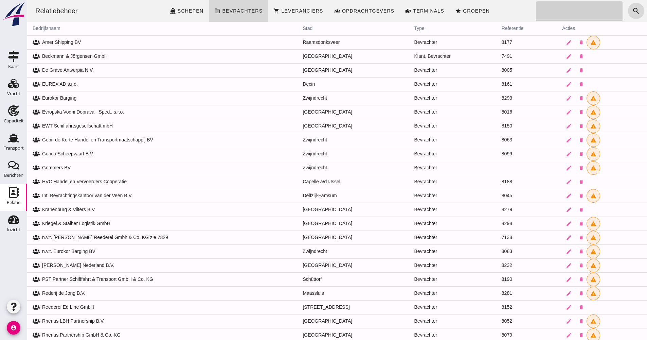
click at [574, 16] on input "Zoeken..." at bounding box center [577, 10] width 83 height 19
click at [499, 11] on div "Relatiebeheer directions_boat Schepen business Bevrachters shopping_cart Levera…" at bounding box center [337, 11] width 615 height 22
click at [243, 11] on span "Bevrachters" at bounding box center [242, 10] width 41 height 5
click at [632, 12] on icon "search" at bounding box center [636, 11] width 8 height 8
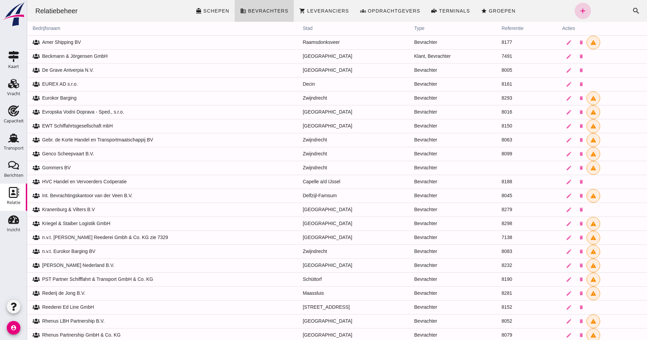
click at [579, 14] on icon "add" at bounding box center [583, 11] width 8 height 8
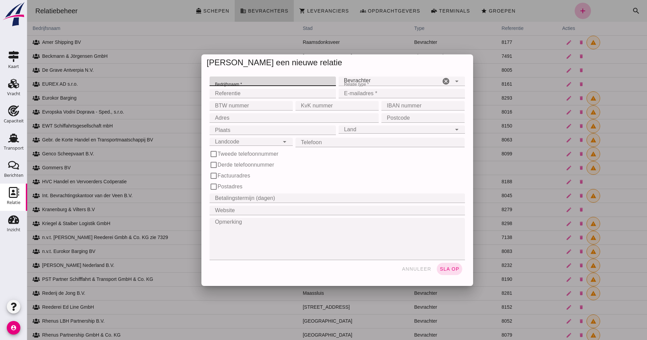
paste input "Rheintrans B.V."
type input "Rheintrans B.V."
click at [386, 81] on div "Bevrachter broker" at bounding box center [390, 81] width 102 height 10
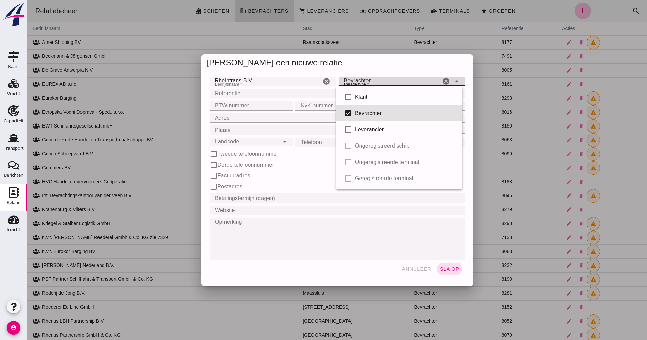
click at [382, 63] on div "[PERSON_NAME] een nieuwe relatie" at bounding box center [337, 62] width 272 height 17
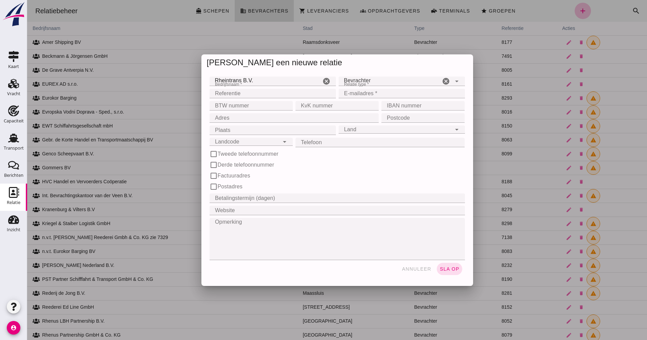
click at [374, 82] on div "Bevrachter broker" at bounding box center [390, 81] width 102 height 10
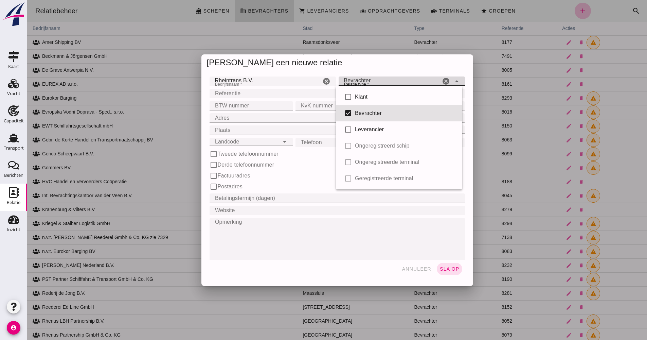
click at [230, 95] on input "Referentie" at bounding box center [271, 94] width 122 height 10
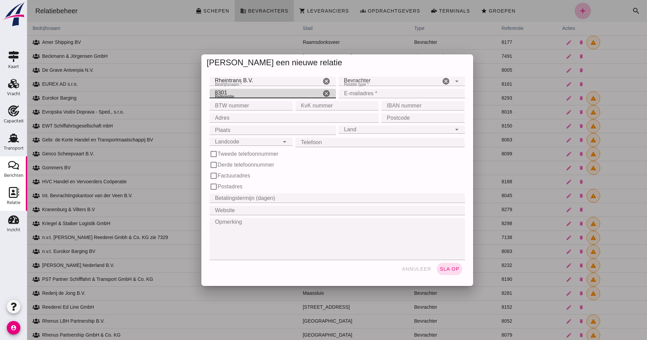
type input "8301"
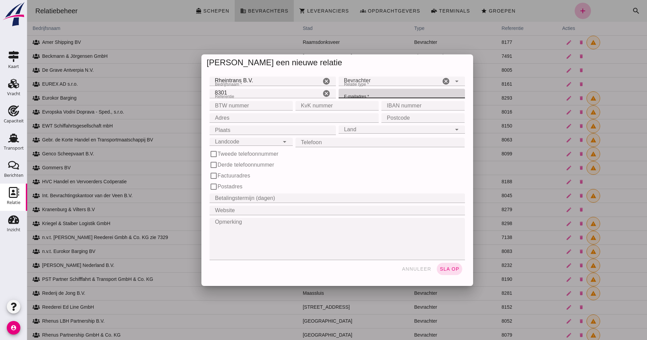
paste input "[EMAIL_ADDRESS][DOMAIN_NAME]"
type input "[EMAIL_ADDRESS][DOMAIN_NAME]"
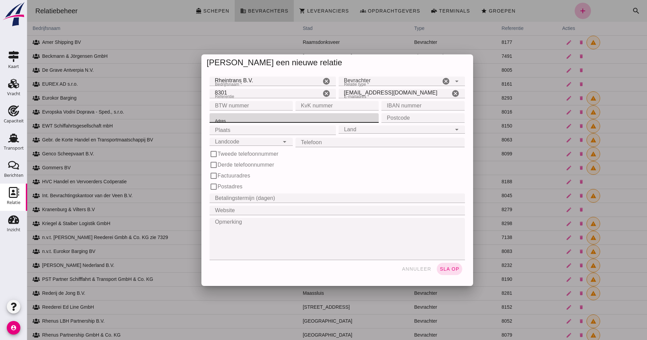
paste input "[STREET_ADDRESS]"
type input "[STREET_ADDRESS]"
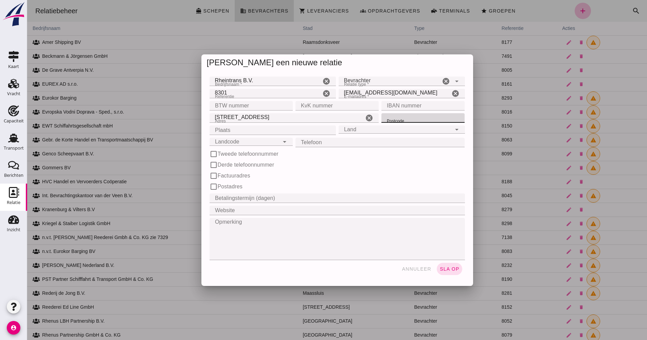
paste input "3071 NR"
click at [401, 118] on input "3071 NR" at bounding box center [416, 118] width 68 height 10
type input "3071 NR"
click at [279, 135] on input "Plaats" at bounding box center [271, 130] width 122 height 10
type input "[GEOGRAPHIC_DATA]"
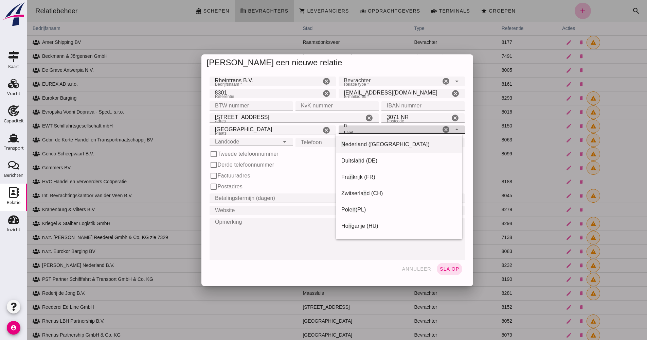
type input "[GEOGRAPHIC_DATA]"
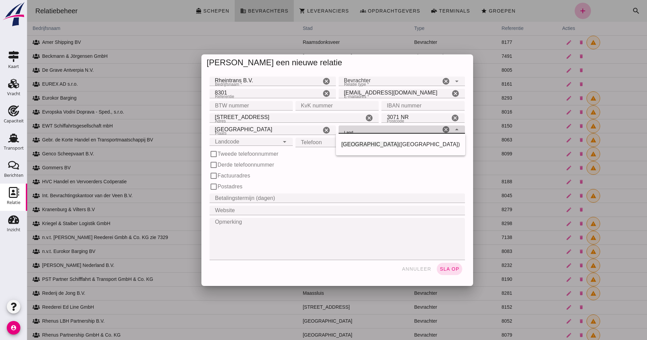
click at [250, 143] on div "Landcode Landcode" at bounding box center [245, 142] width 70 height 8
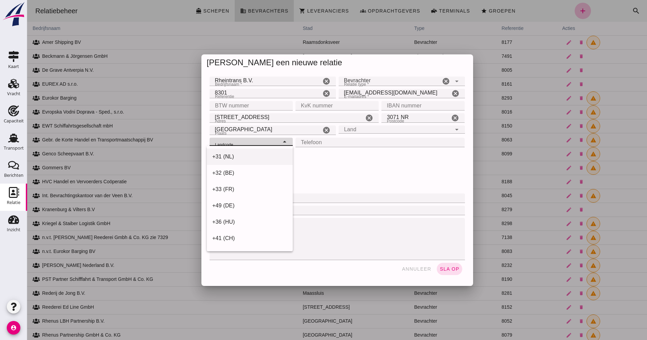
click at [243, 161] on div "+31 (NL)" at bounding box center [250, 156] width 86 height 16
type input "+31 (NL)"
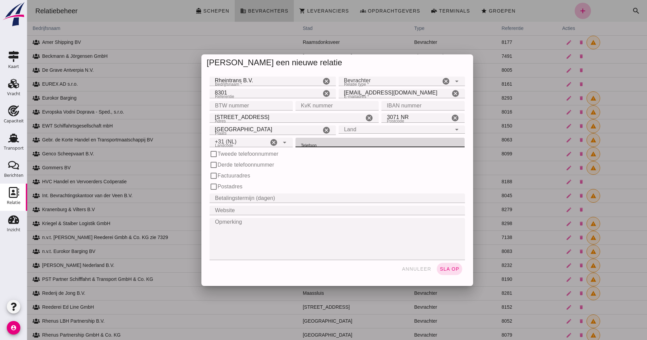
paste input "[PHONE_NUMBER]"
click at [316, 142] on input "[PHONE_NUMBER]" at bounding box center [373, 143] width 155 height 10
drag, startPoint x: 310, startPoint y: 141, endPoint x: 281, endPoint y: 144, distance: 28.7
click at [281, 143] on div "Landcode Landcode +31 (NL) +31 ([GEOGRAPHIC_DATA]) cancel arrow_drop_down Telef…" at bounding box center [337, 142] width 258 height 12
click at [298, 139] on input "10 324 00 11" at bounding box center [373, 143] width 155 height 10
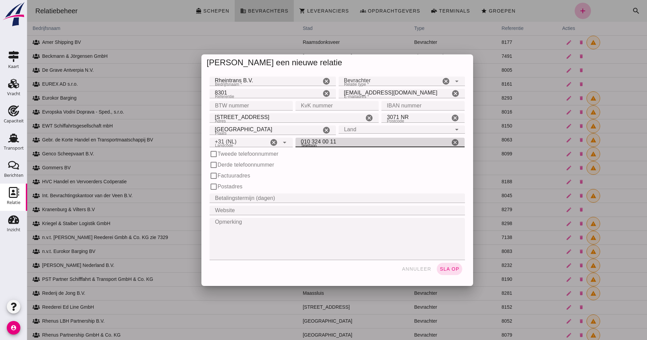
type input "010 324 00 11"
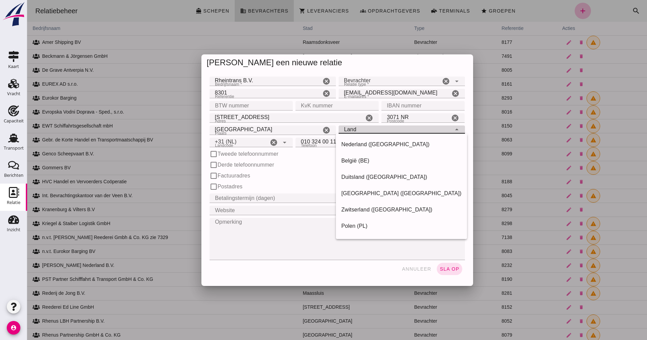
click at [377, 131] on div "Land Land" at bounding box center [395, 129] width 113 height 8
click at [375, 142] on div "Nederland ([GEOGRAPHIC_DATA])" at bounding box center [401, 144] width 120 height 8
type input "Nederland ([GEOGRAPHIC_DATA])"
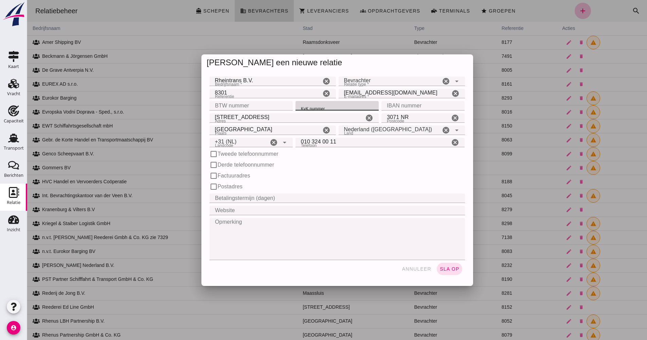
paste input "242 48 228"
type input "242 48 228"
click at [456, 270] on span "sla op" at bounding box center [450, 268] width 20 height 5
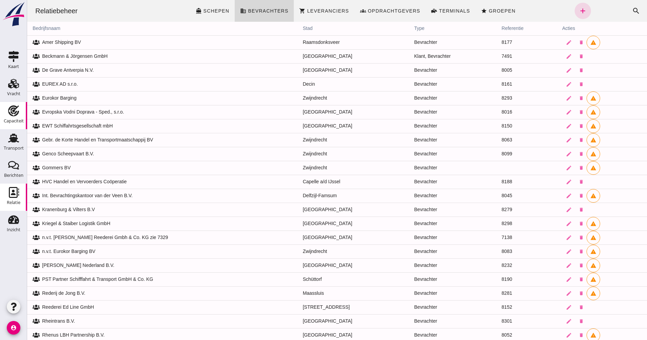
click at [10, 118] on div "Capaciteit" at bounding box center [14, 121] width 20 height 10
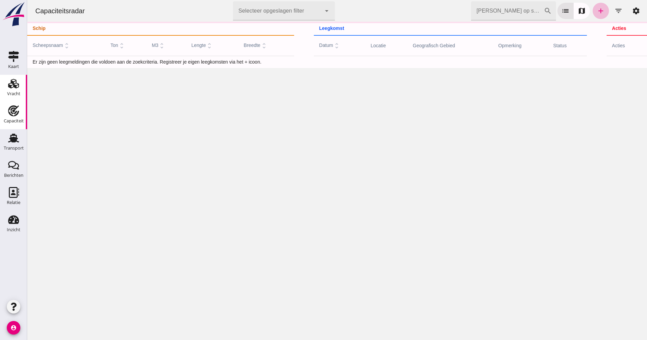
click at [17, 144] on div "Transport" at bounding box center [14, 148] width 20 height 10
click at [17, 98] on div "Vracht" at bounding box center [13, 94] width 13 height 10
click at [17, 95] on div "Vracht" at bounding box center [13, 93] width 13 height 4
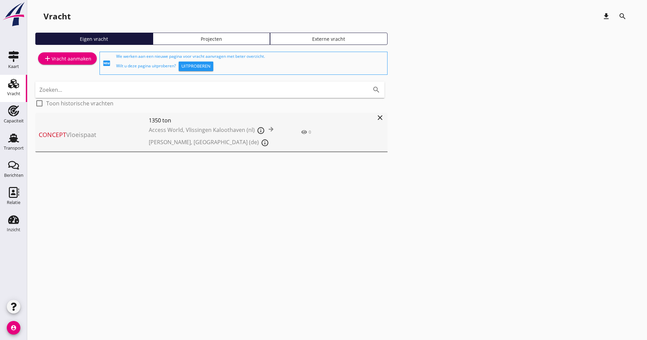
click at [317, 141] on div "Concept Vloeispaat 1350 ton Access World, Vlissingen Kaloothaven (nl) info_outl…" at bounding box center [203, 132] width 337 height 39
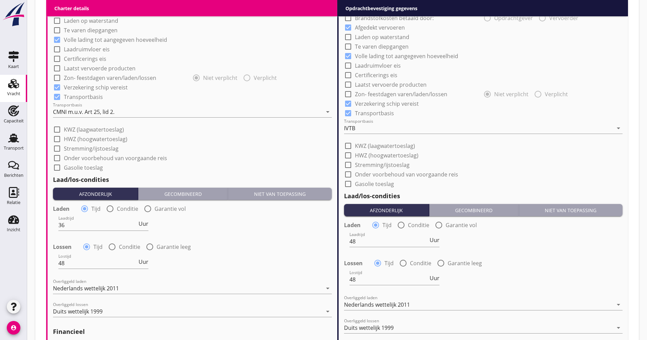
scroll to position [707, 0]
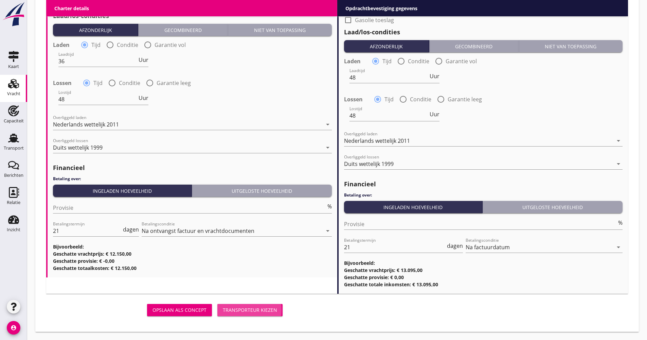
click at [263, 311] on div "Transporteur kiezen" at bounding box center [250, 309] width 54 height 7
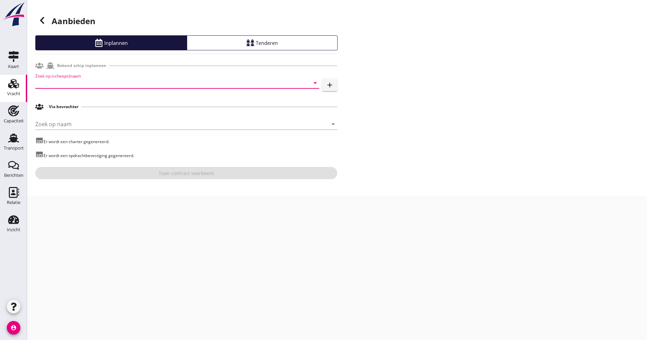
click at [98, 82] on input "Zoek op (scheeps)naam" at bounding box center [167, 82] width 265 height 11
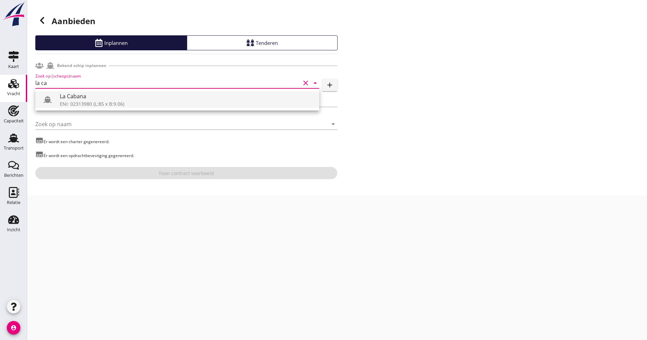
drag, startPoint x: 84, startPoint y: 99, endPoint x: 78, endPoint y: 102, distance: 6.5
click at [83, 98] on div "La Cabana" at bounding box center [187, 96] width 254 height 8
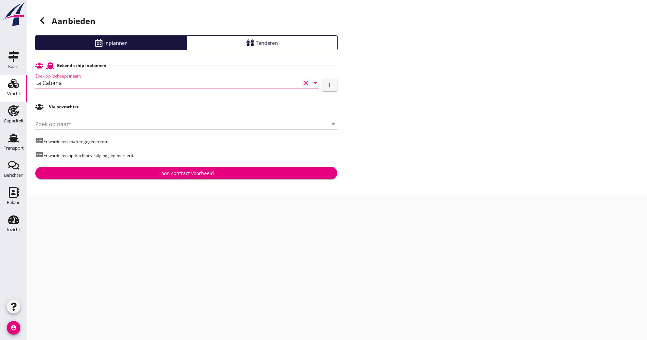
type input "La Cabana"
click at [78, 113] on div "Bekend schip inplannen Zoek op (scheeps)naam La Cabana clear arrow_drop_down ad…" at bounding box center [186, 119] width 302 height 120
drag, startPoint x: 78, startPoint y: 113, endPoint x: 78, endPoint y: 123, distance: 9.2
click at [78, 123] on input "Zoek op naam" at bounding box center [176, 124] width 283 height 11
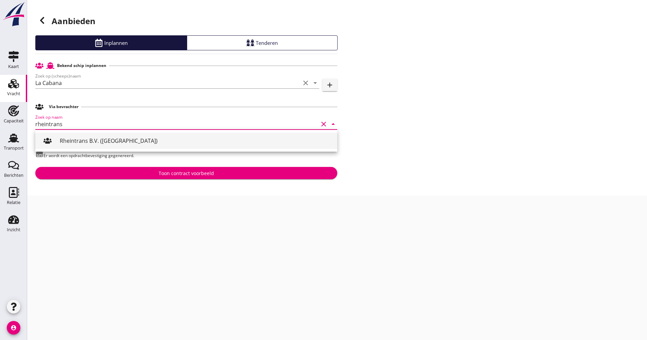
click at [64, 141] on div "Rheintrans B.V. ([GEOGRAPHIC_DATA])" at bounding box center [196, 141] width 272 height 8
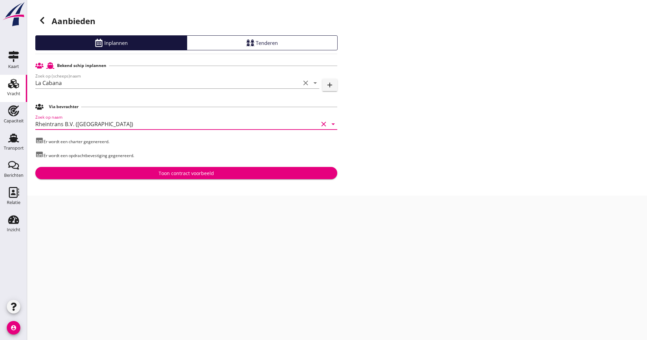
type input "Rheintrans B.V. ([GEOGRAPHIC_DATA])"
click at [146, 170] on div "Toon contract voorbeeld" at bounding box center [186, 173] width 291 height 7
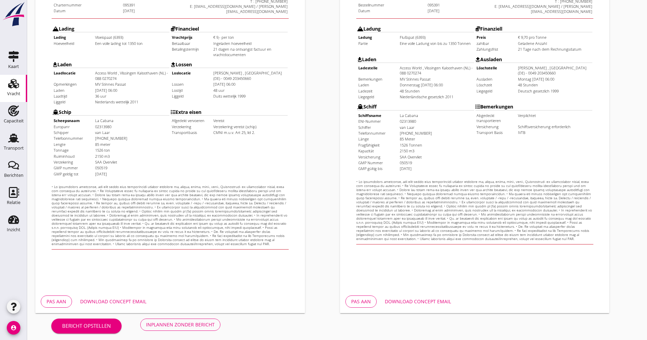
scroll to position [163, 0]
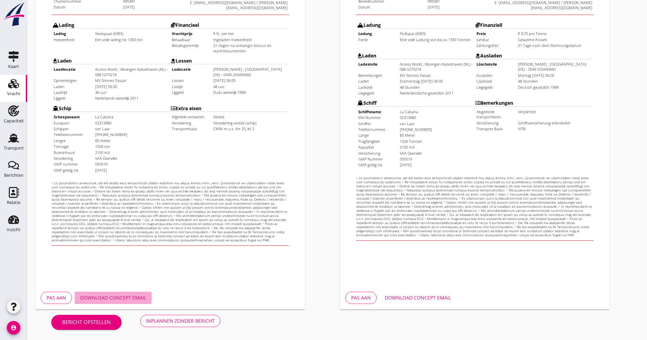
click at [133, 295] on div "Download concept email" at bounding box center [113, 297] width 66 height 7
click at [186, 324] on button "Inplannen zonder bericht" at bounding box center [180, 321] width 80 height 12
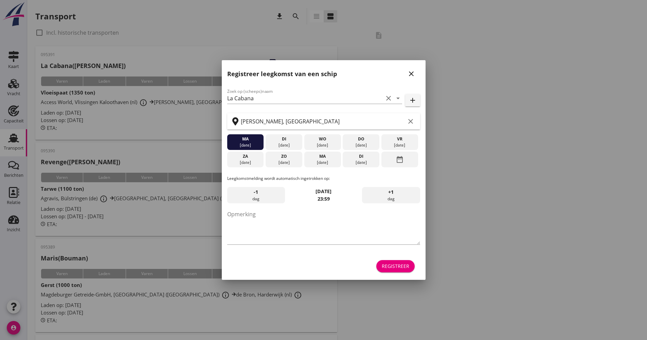
click at [391, 267] on div "Registreer" at bounding box center [396, 265] width 28 height 7
